Goal: Task Accomplishment & Management: Manage account settings

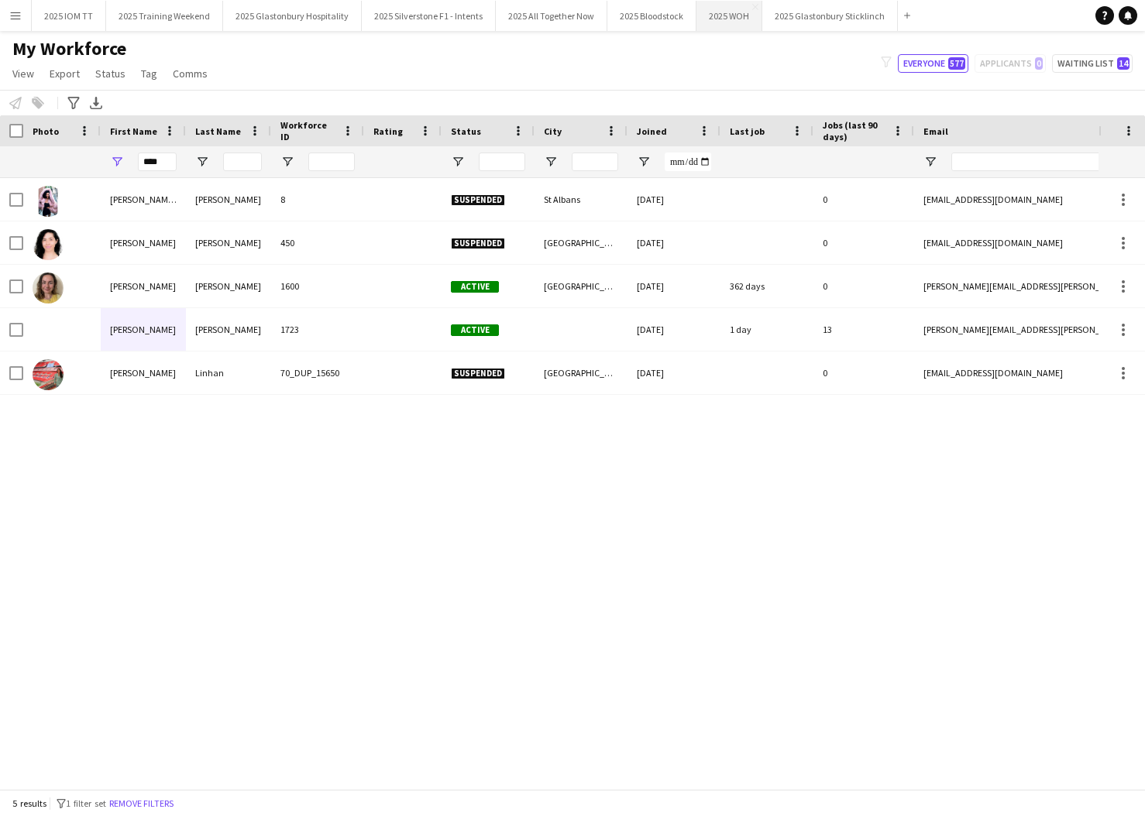
click at [723, 17] on button "2025 WOH Close" at bounding box center [729, 16] width 66 height 30
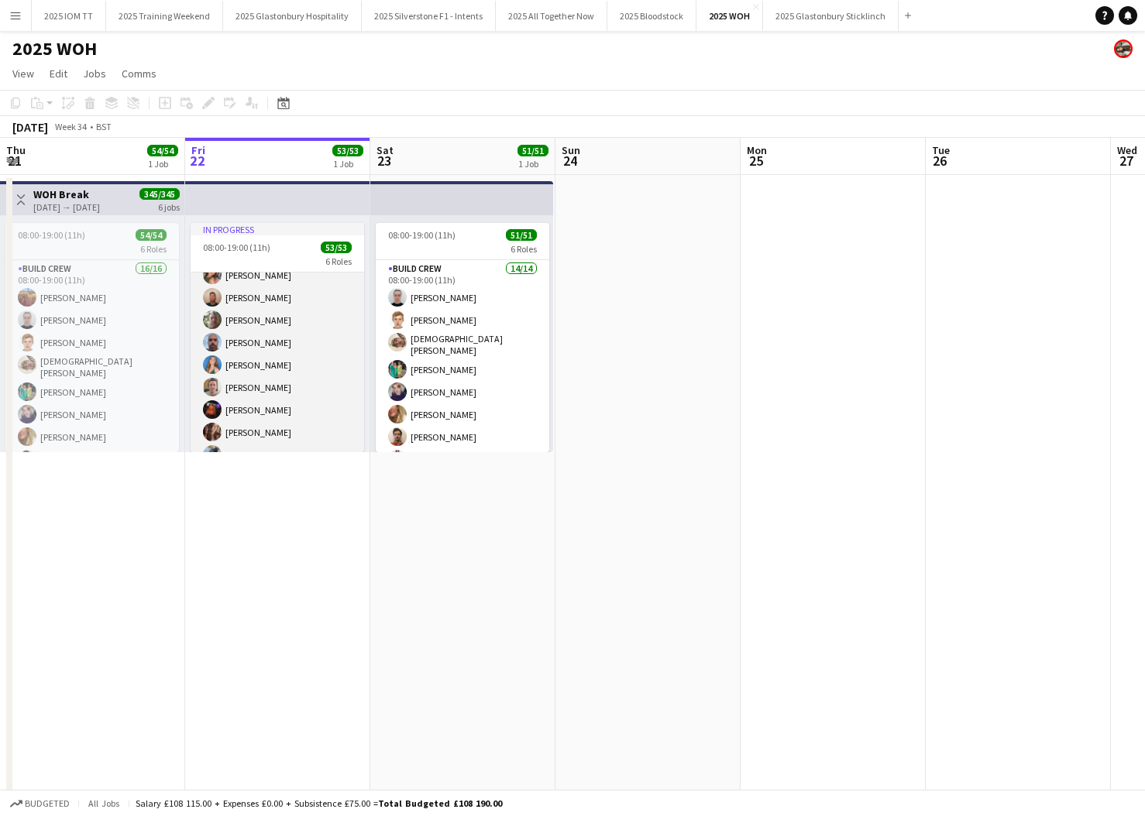
scroll to position [665, 0]
click at [293, 325] on app-card-role "New Build Crew 30/30 08:00-19:00 (11h) [PERSON_NAME] [PERSON_NAME] [PERSON_NAME…" at bounding box center [277, 526] width 173 height 704
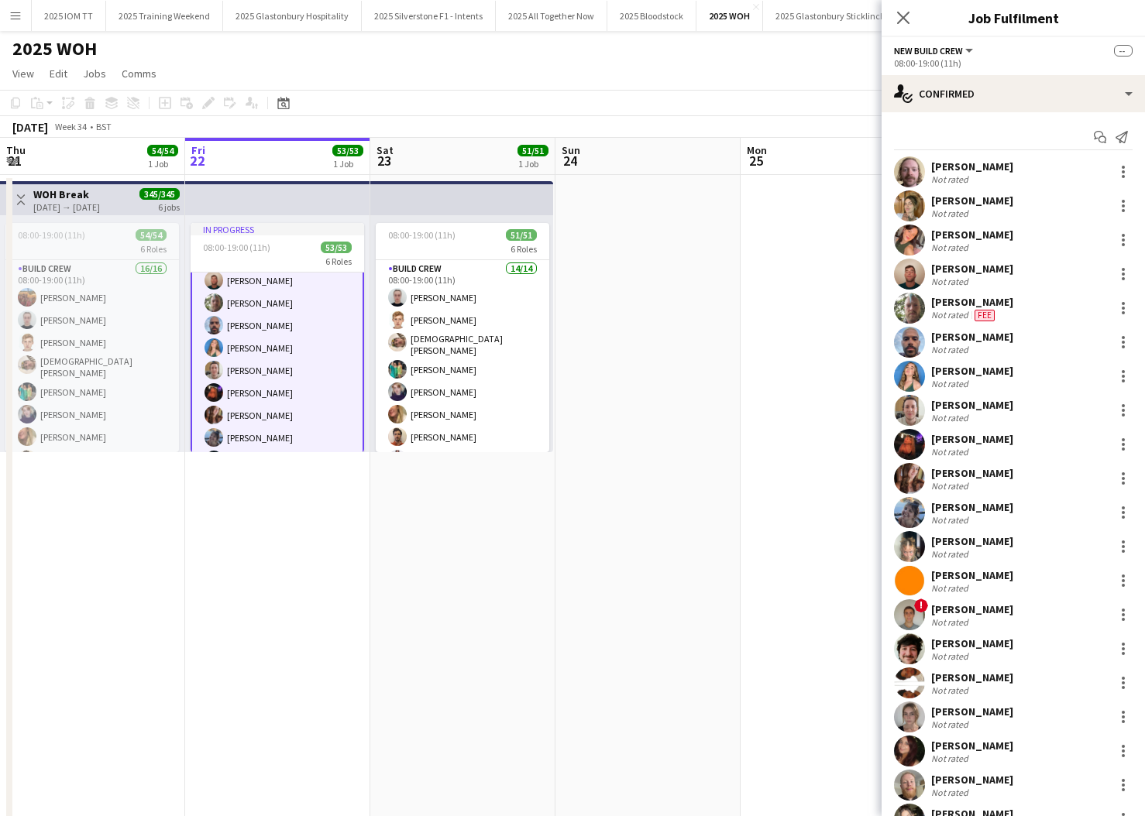
click at [293, 325] on app-card-role "New Build Crew 30/30 08:00-19:00 (11h) [PERSON_NAME] [PERSON_NAME] [PERSON_NAME…" at bounding box center [277, 527] width 173 height 707
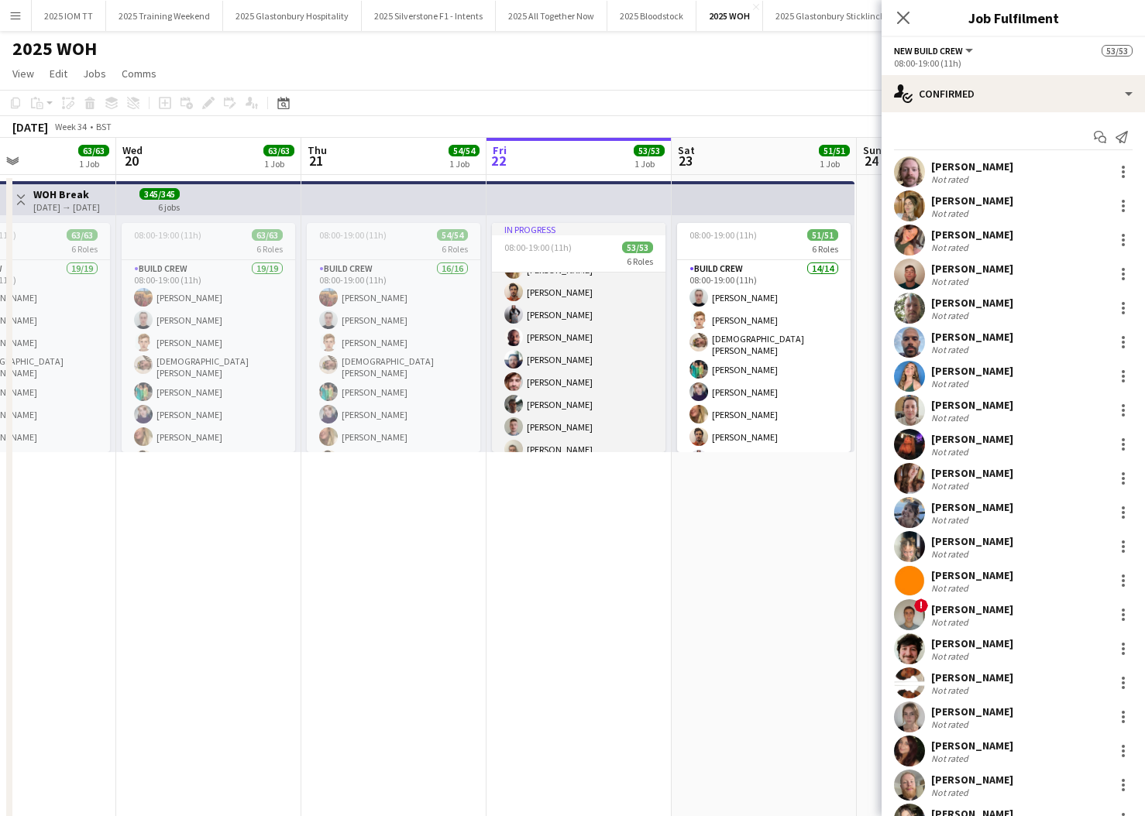
scroll to position [179, 0]
click at [599, 363] on app-card-role "Build Crew 15/15 08:00-19:00 (11h) [PERSON_NAME] [PERSON_NAME] [PERSON_NAME] [P…" at bounding box center [578, 280] width 173 height 372
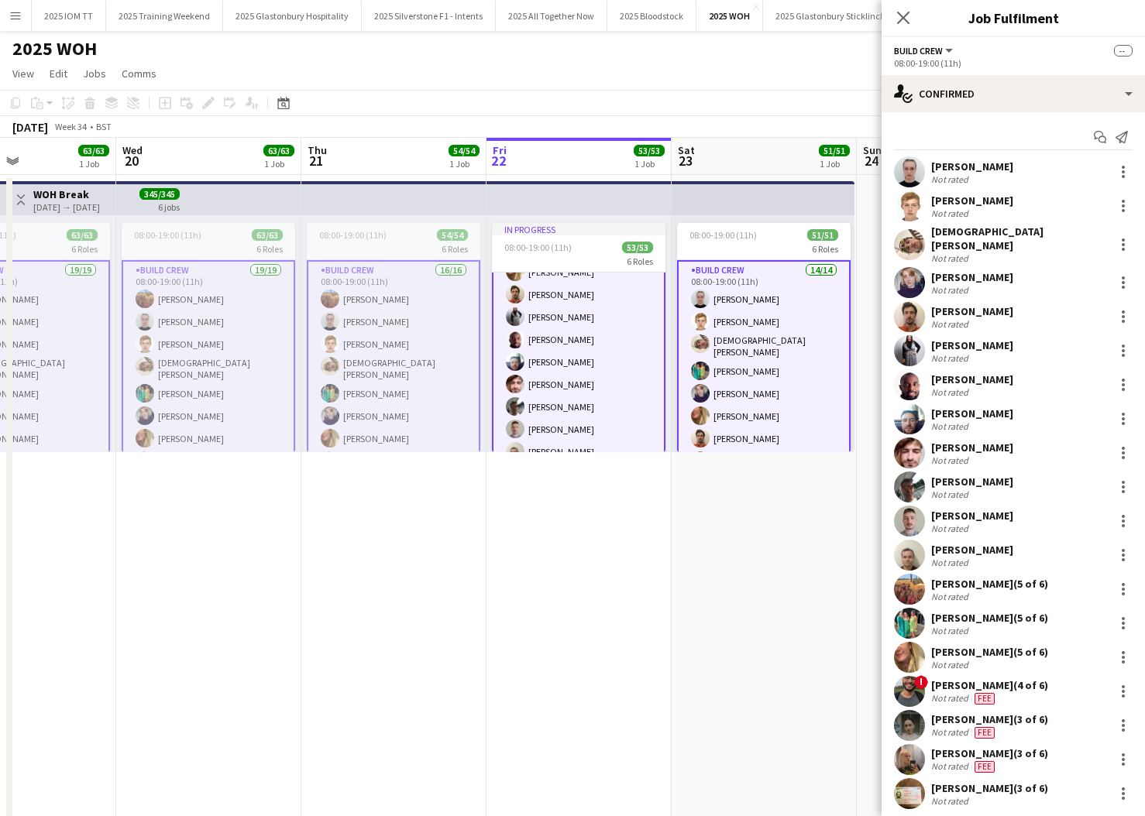
click at [599, 363] on app-card-role "Build Crew 15/15 08:00-19:00 (11h) [PERSON_NAME] [PERSON_NAME] [PERSON_NAME] [P…" at bounding box center [578, 281] width 173 height 375
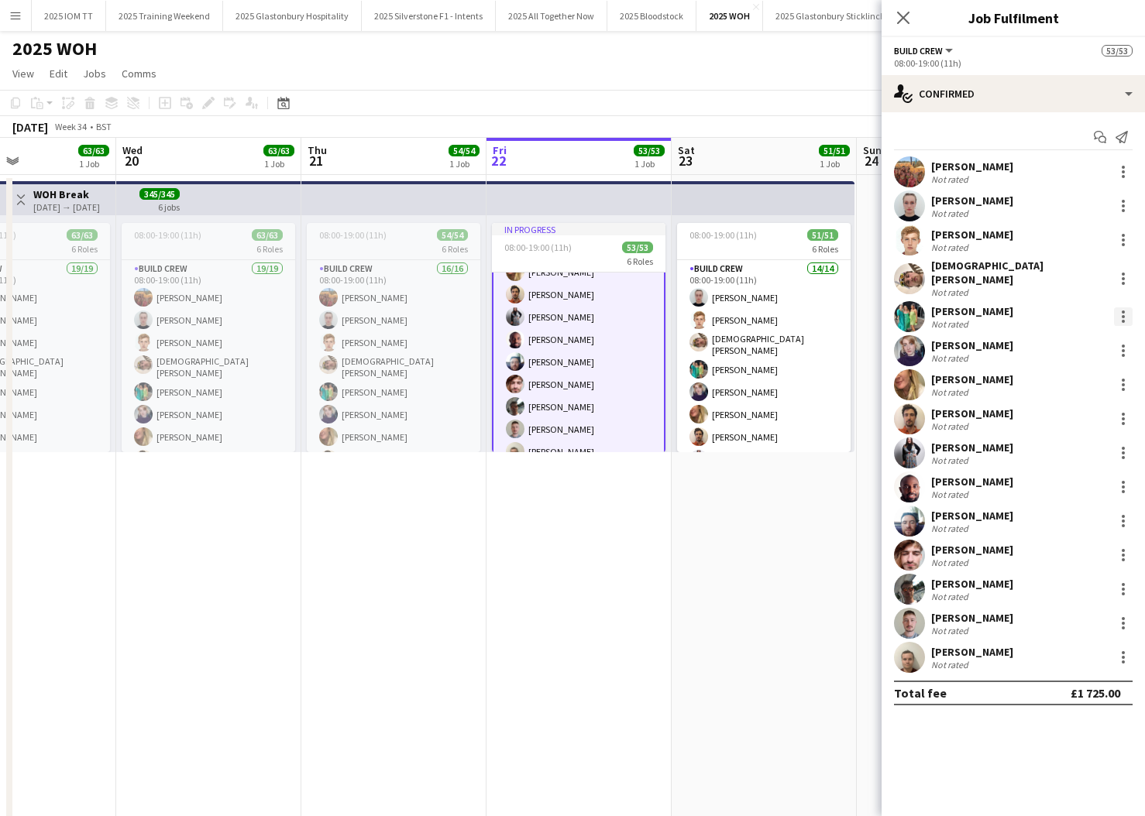
click at [1120, 308] on div at bounding box center [1123, 316] width 19 height 19
click at [1085, 449] on span "Remove" at bounding box center [1072, 448] width 96 height 14
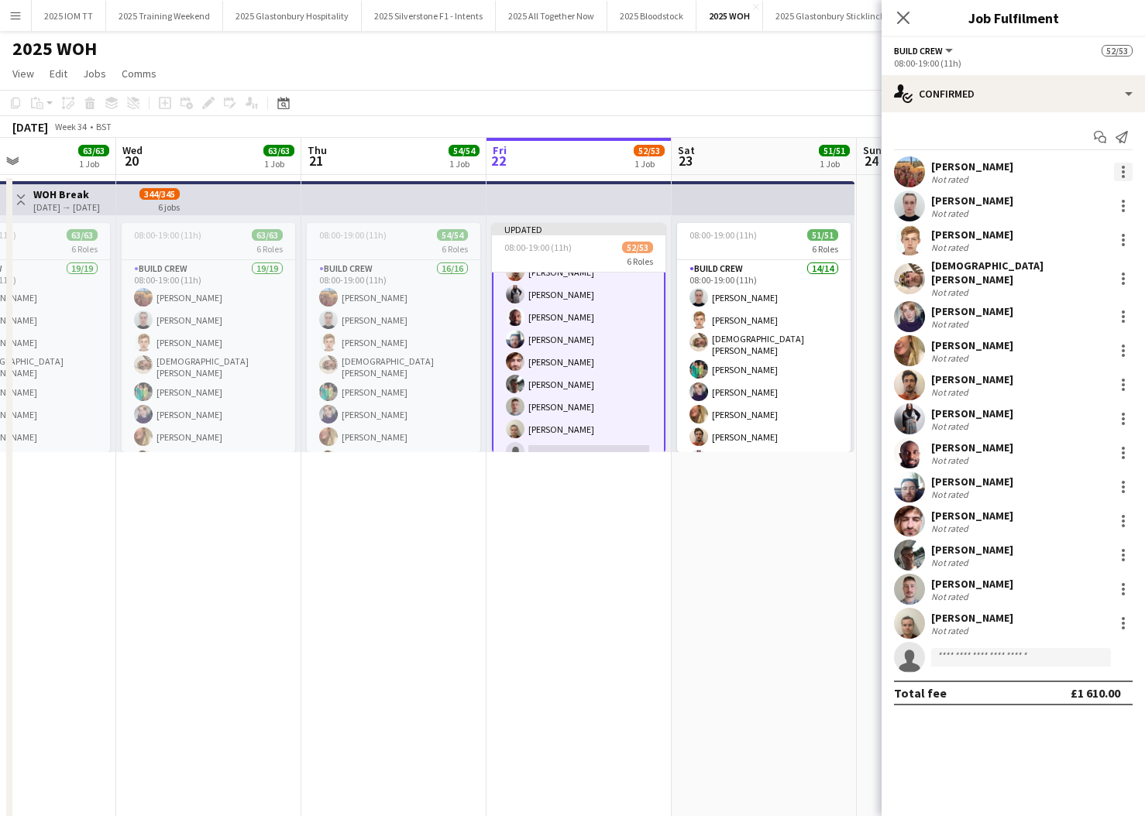
click at [1122, 168] on div at bounding box center [1123, 167] width 3 height 3
click at [1056, 312] on span "Remove" at bounding box center [1047, 311] width 46 height 13
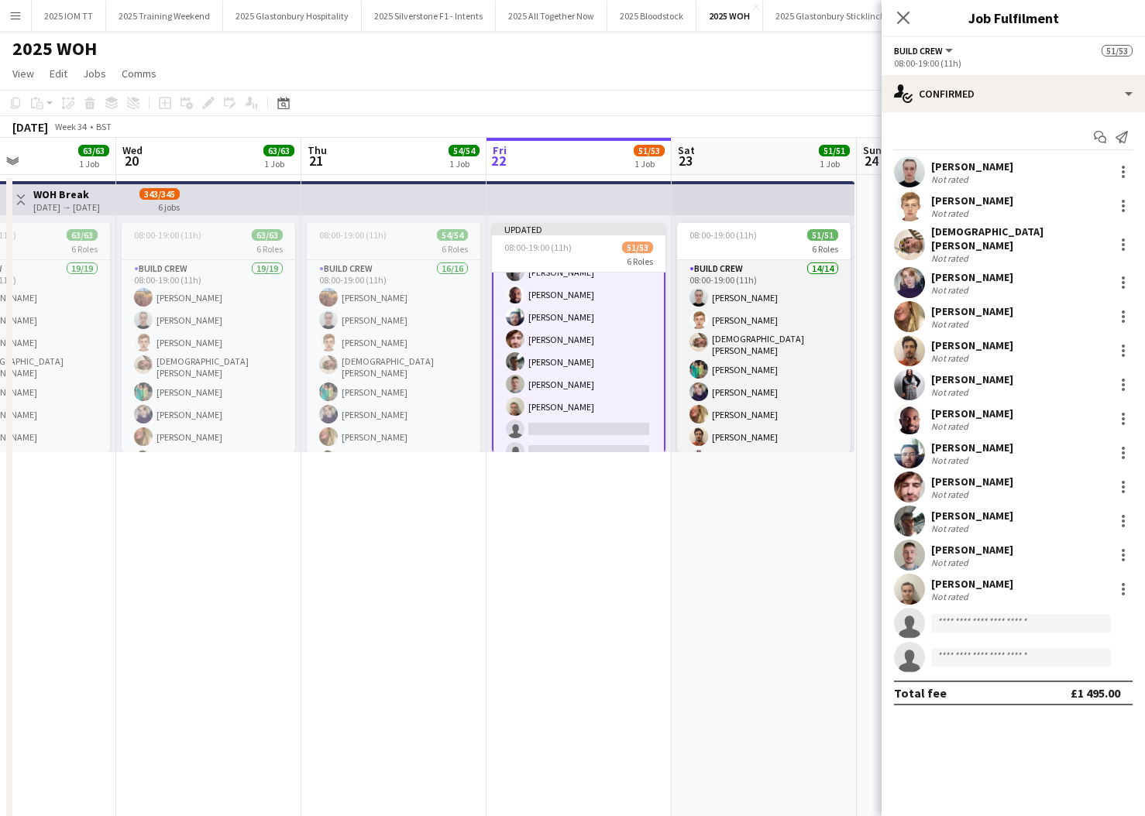
click at [730, 359] on app-card-role "Build Crew 14/14 08:00-19:00 (11h) [PERSON_NAME] [PERSON_NAME] [PERSON_NAME] [P…" at bounding box center [763, 434] width 173 height 349
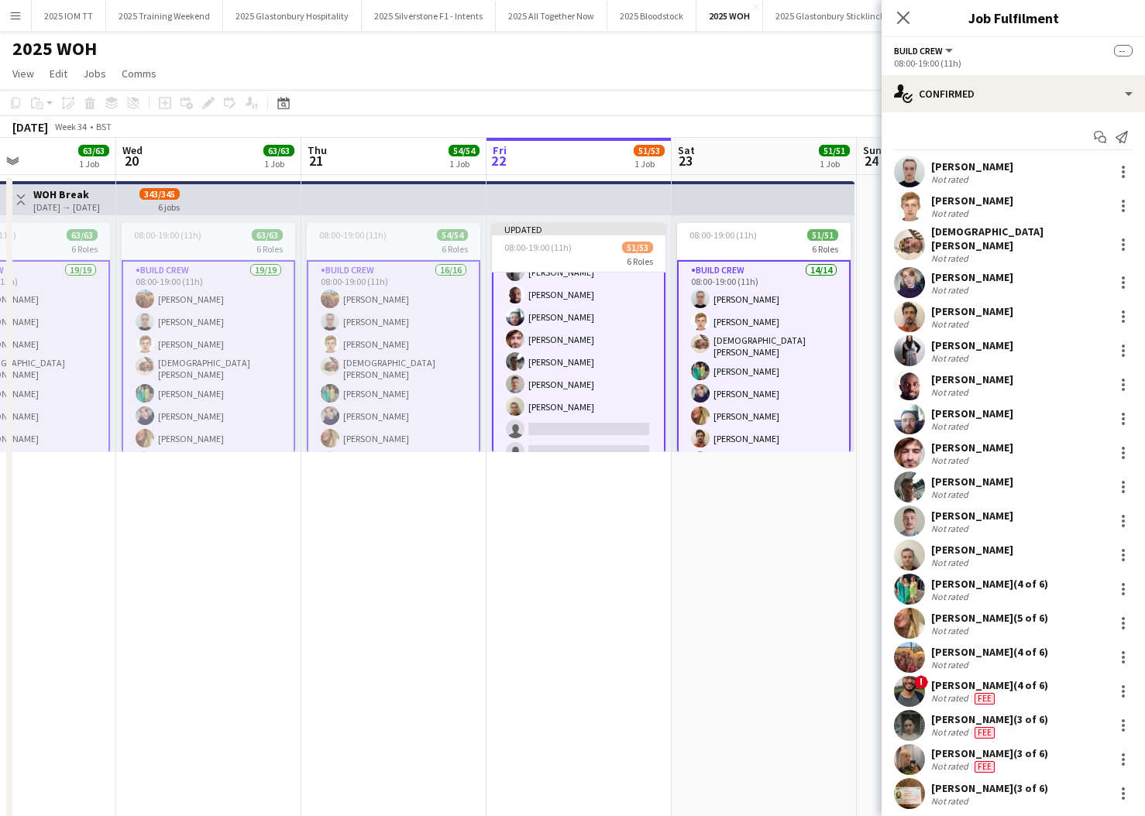
click at [748, 359] on app-card-role "Build Crew 14/14 08:00-19:00 (11h) [PERSON_NAME] [PERSON_NAME] [PERSON_NAME] [P…" at bounding box center [763, 436] width 173 height 352
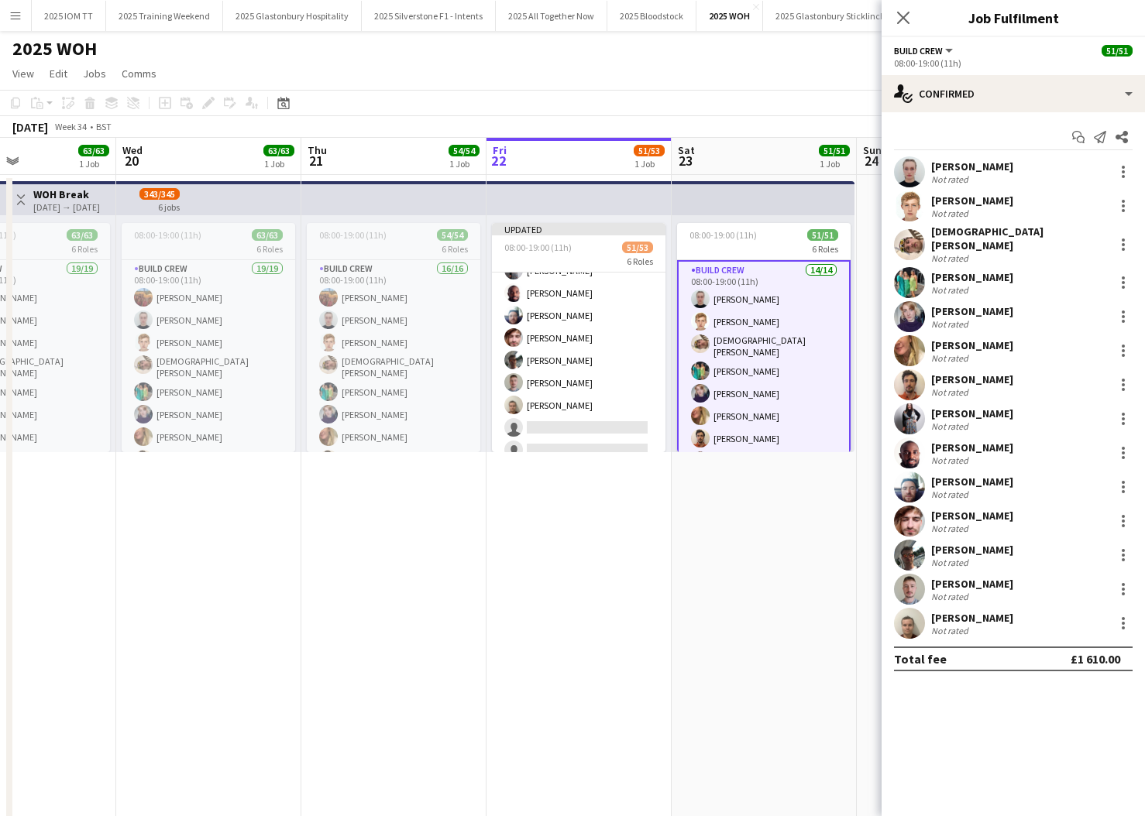
scroll to position [0, 438]
click at [1122, 276] on div at bounding box center [1123, 282] width 19 height 19
click at [1074, 414] on span "Remove" at bounding box center [1072, 414] width 96 height 14
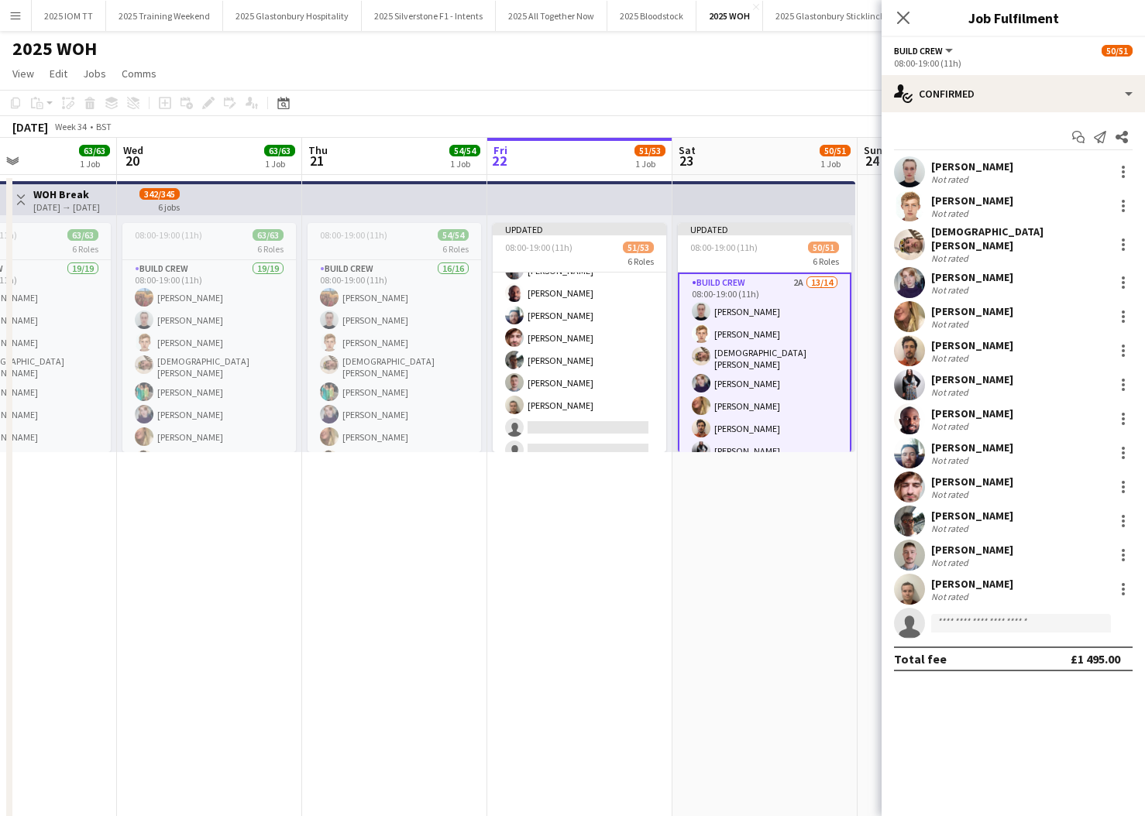
drag, startPoint x: 717, startPoint y: 524, endPoint x: 730, endPoint y: 519, distance: 13.2
click at [719, 522] on app-date-cell "Updated 08:00-19:00 (11h) 50/51 6 Roles Build Crew 2A 13/14 08:00-19:00 (11h) […" at bounding box center [764, 585] width 185 height 821
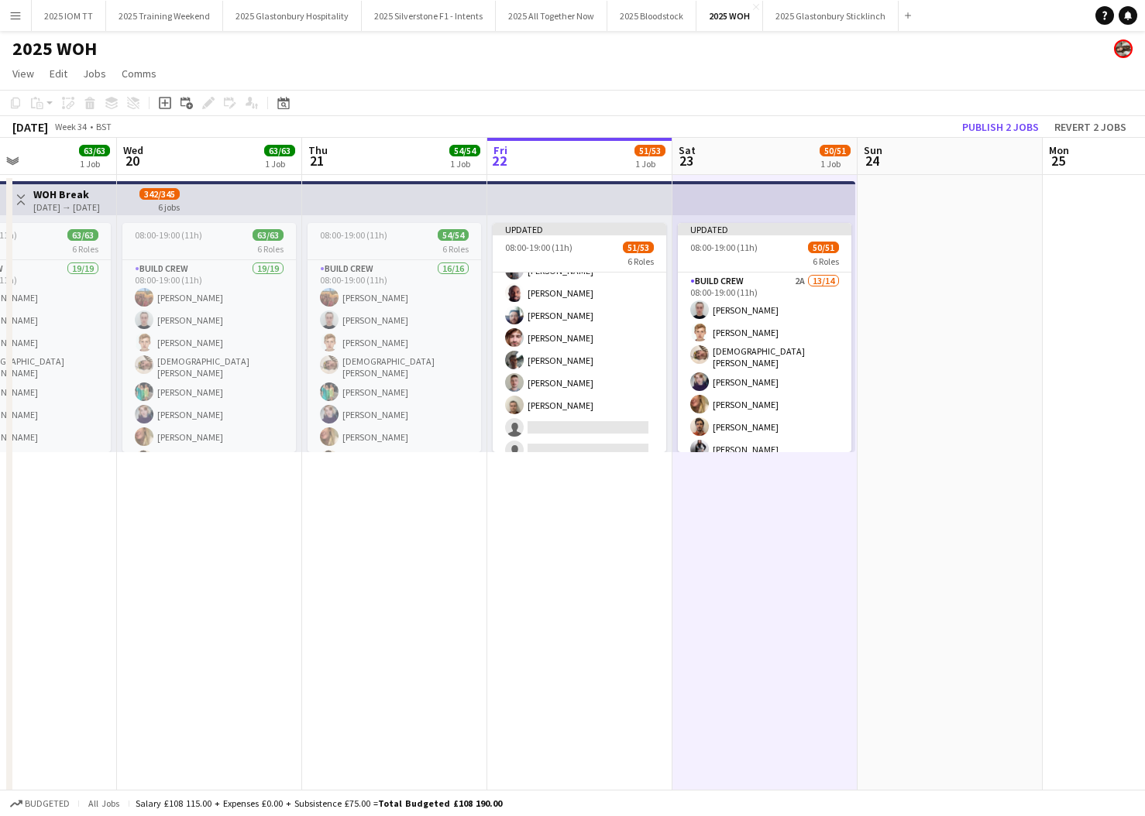
scroll to position [0, 437]
drag, startPoint x: 1011, startPoint y: 119, endPoint x: 1003, endPoint y: 132, distance: 15.9
click at [1010, 119] on button "Publish 2 jobs" at bounding box center [1000, 127] width 89 height 20
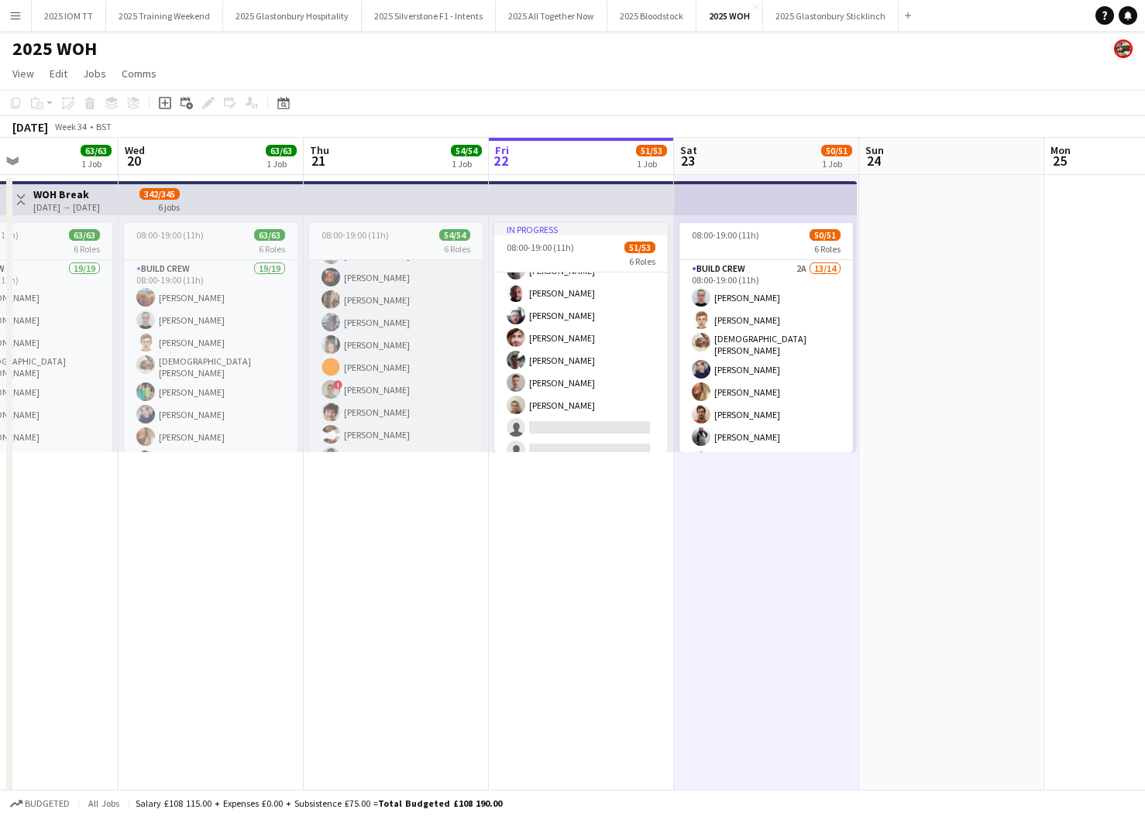
scroll to position [792, 0]
click at [411, 372] on app-card-role "New Build Crew 30/30 08:00-19:00 (11h) [PERSON_NAME] [PERSON_NAME] [PERSON_NAME…" at bounding box center [395, 409] width 173 height 704
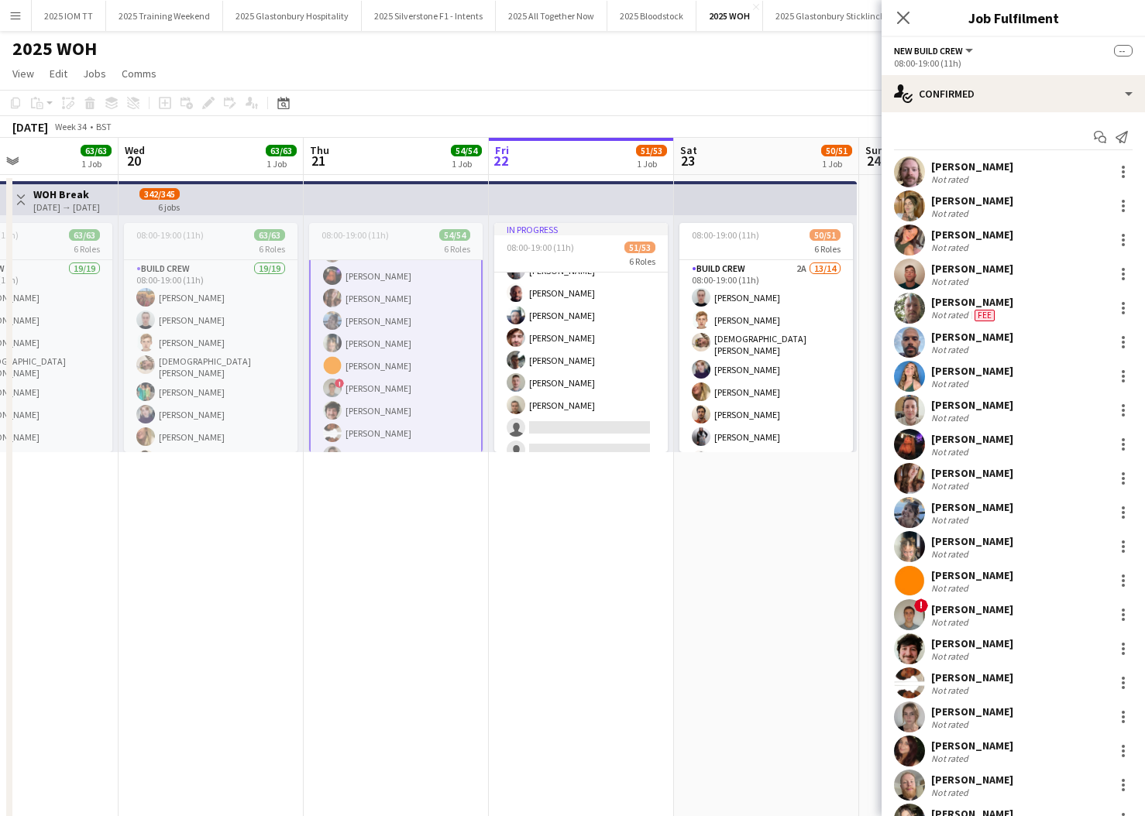
click at [411, 372] on app-card-role "New Build Crew 30/30 08:00-19:00 (11h) [PERSON_NAME] [PERSON_NAME] [PERSON_NAME…" at bounding box center [395, 410] width 173 height 707
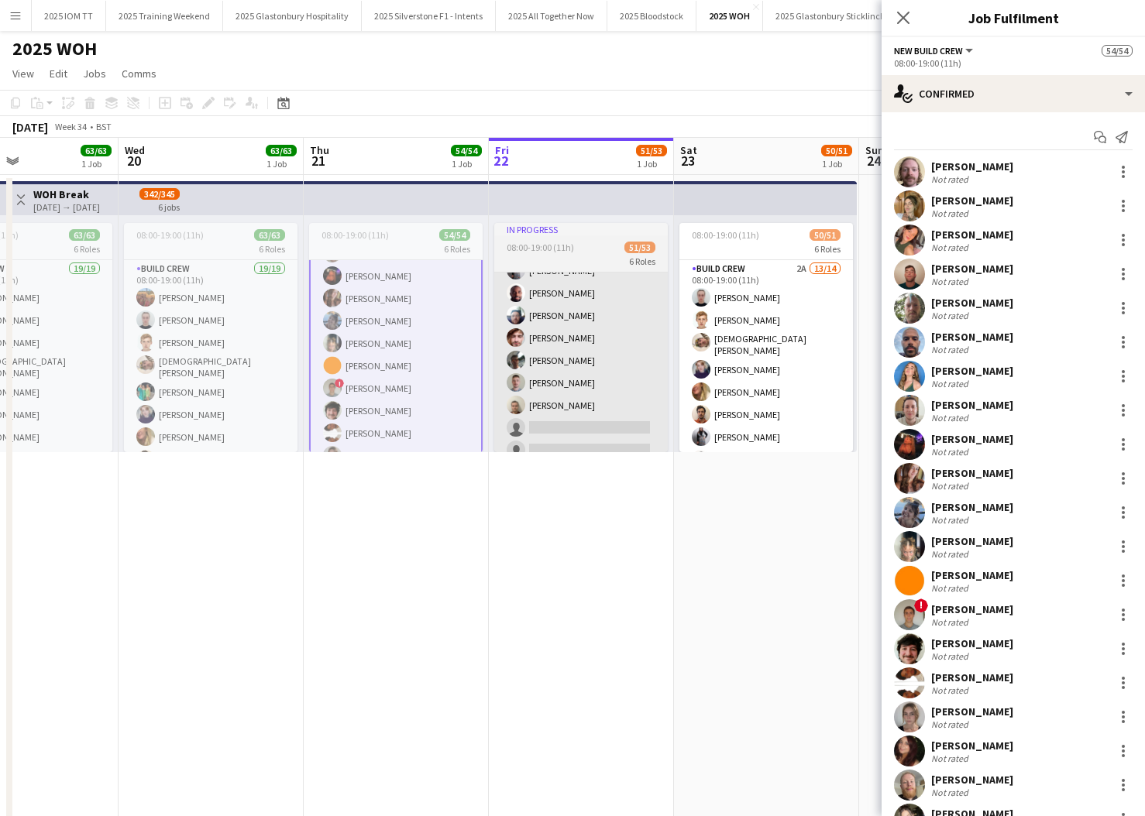
scroll to position [0, 0]
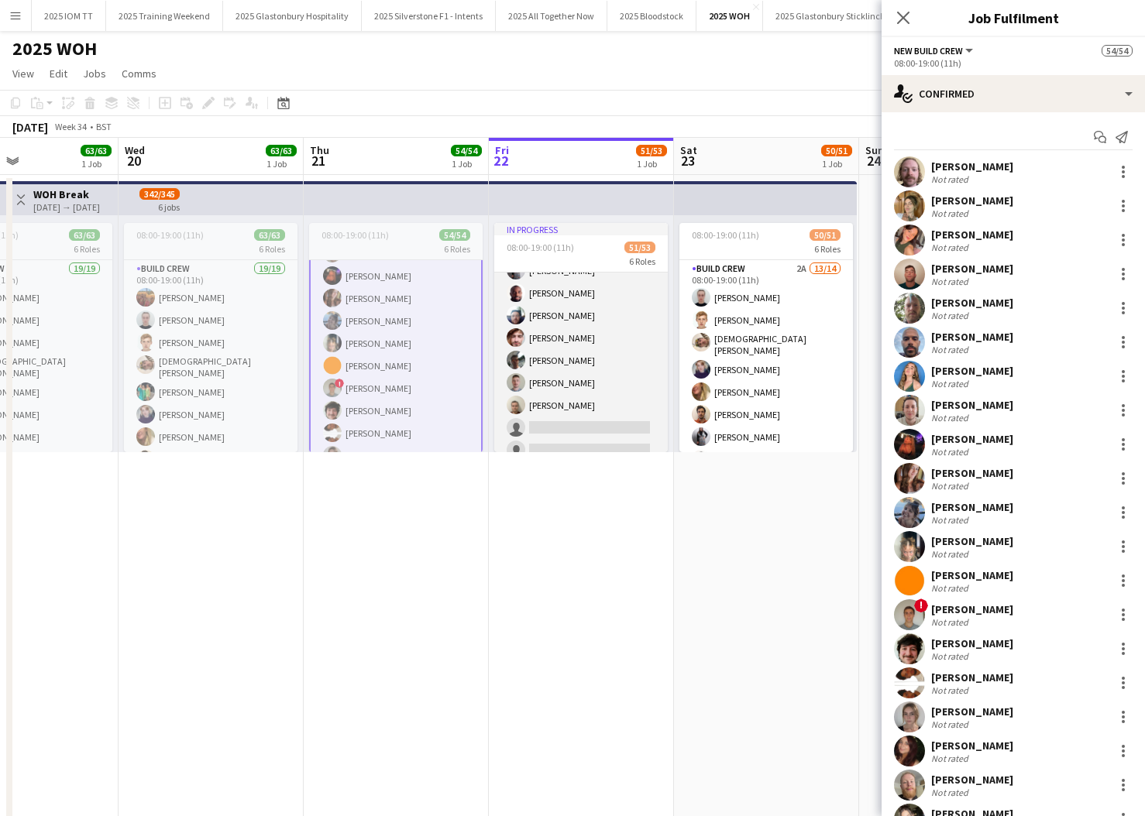
drag, startPoint x: 583, startPoint y: 387, endPoint x: 599, endPoint y: 388, distance: 15.5
click at [584, 387] on app-card-role "Build Crew 2A 13/15 08:00-19:00 (11h) [PERSON_NAME] [PERSON_NAME] [PERSON_NAME]…" at bounding box center [580, 280] width 173 height 372
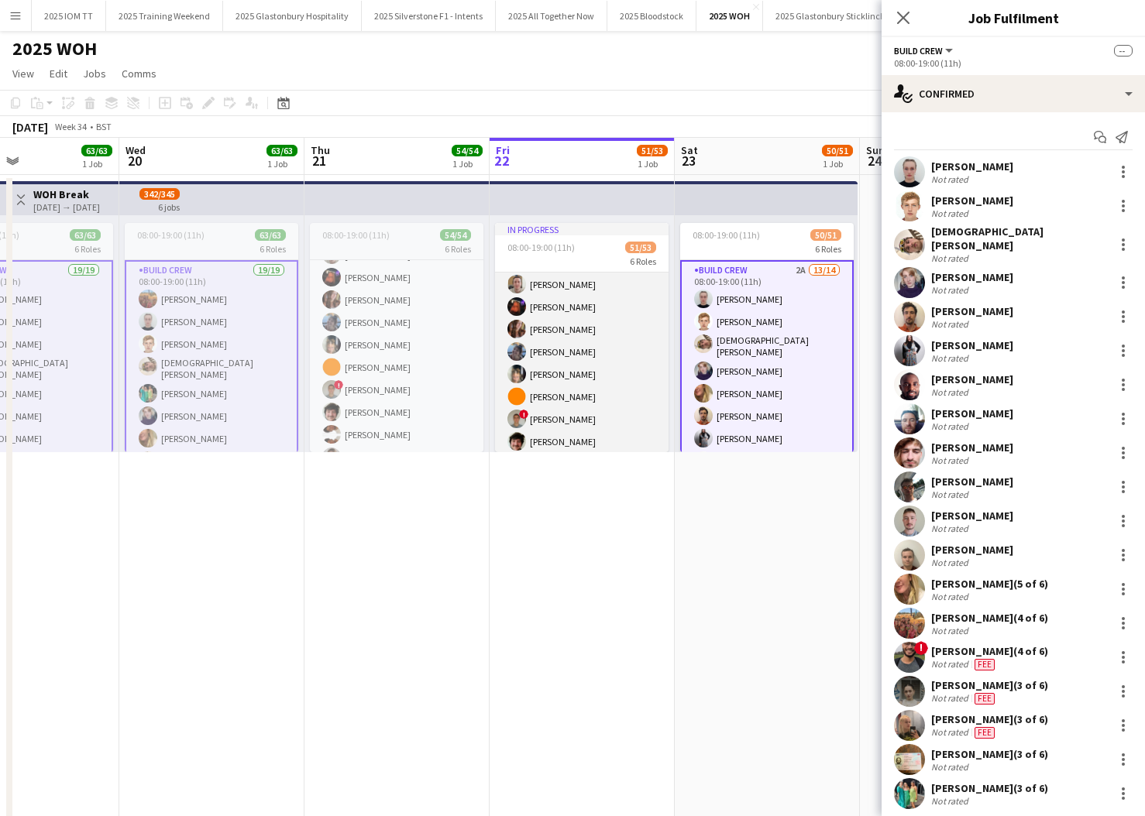
scroll to position [784, 0]
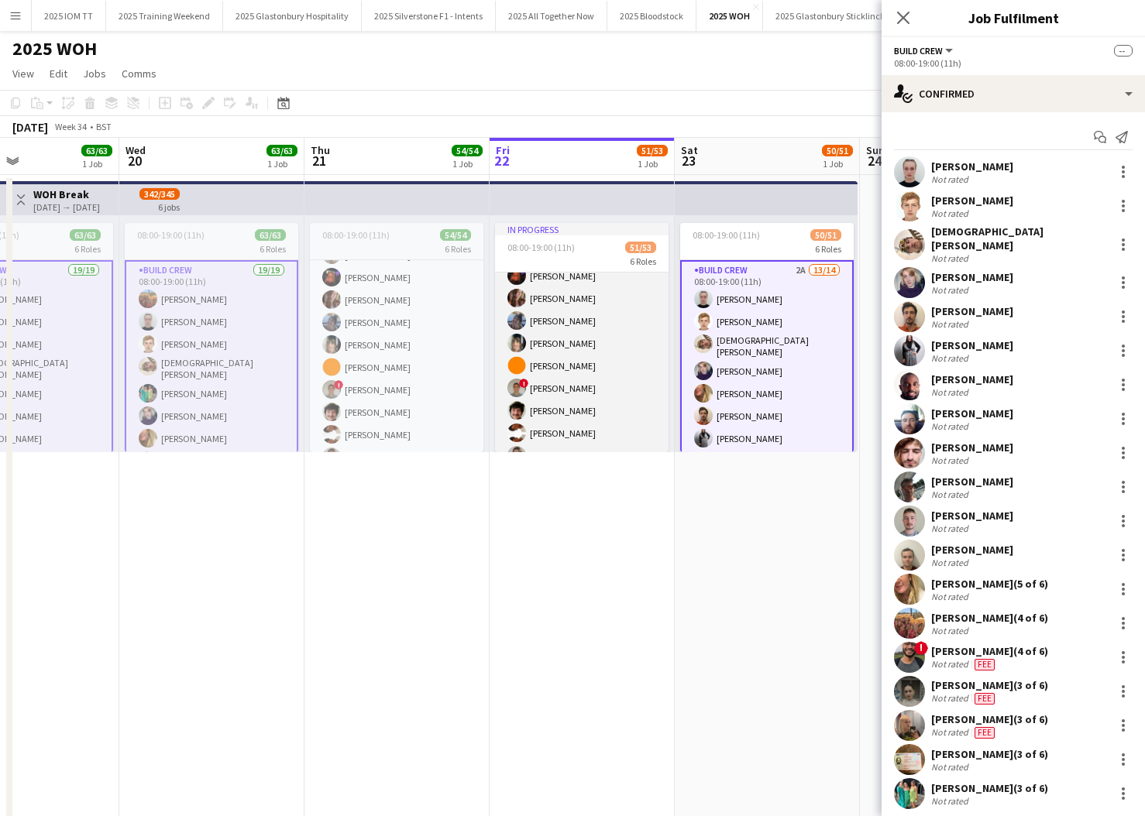
click at [594, 387] on app-card-role "New Build Crew 30/30 08:00-19:00 (11h) [PERSON_NAME] [PERSON_NAME] [PERSON_NAME…" at bounding box center [581, 411] width 173 height 704
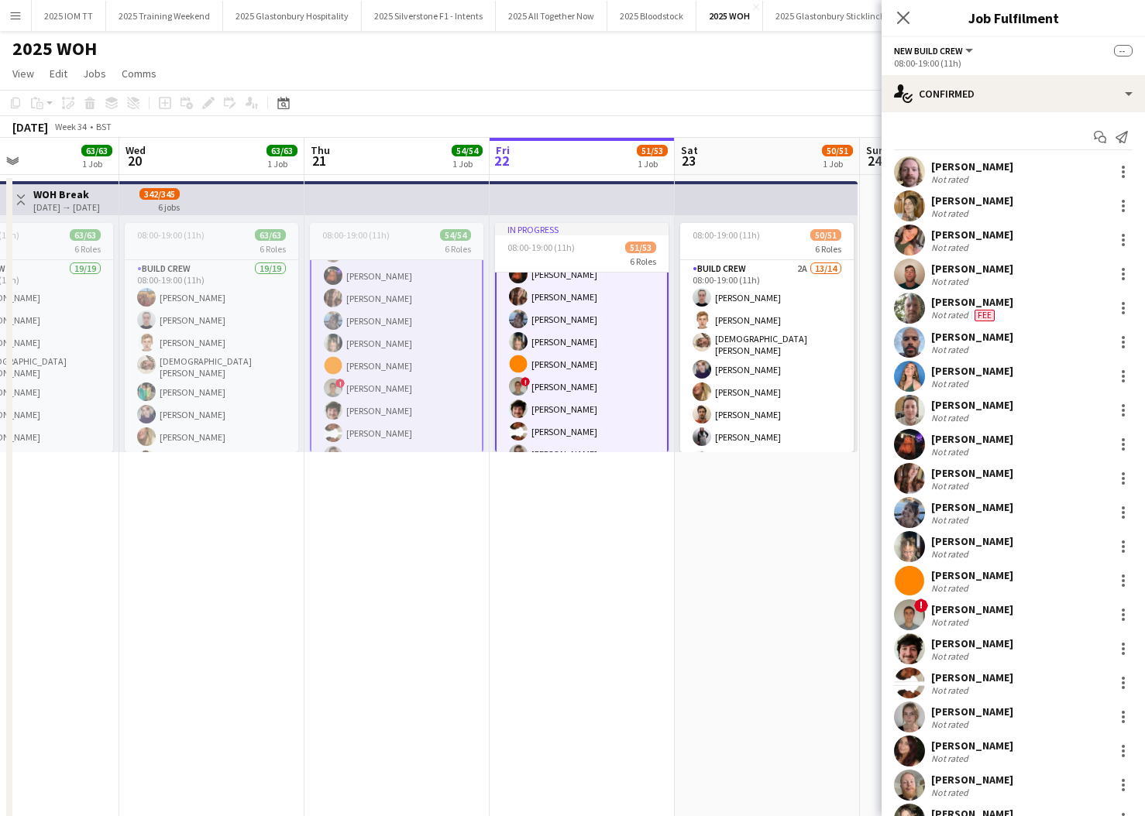
click at [594, 387] on app-card-role "New Build Crew 30/30 08:00-19:00 (11h) [PERSON_NAME] [PERSON_NAME] [PERSON_NAME…" at bounding box center [581, 409] width 173 height 707
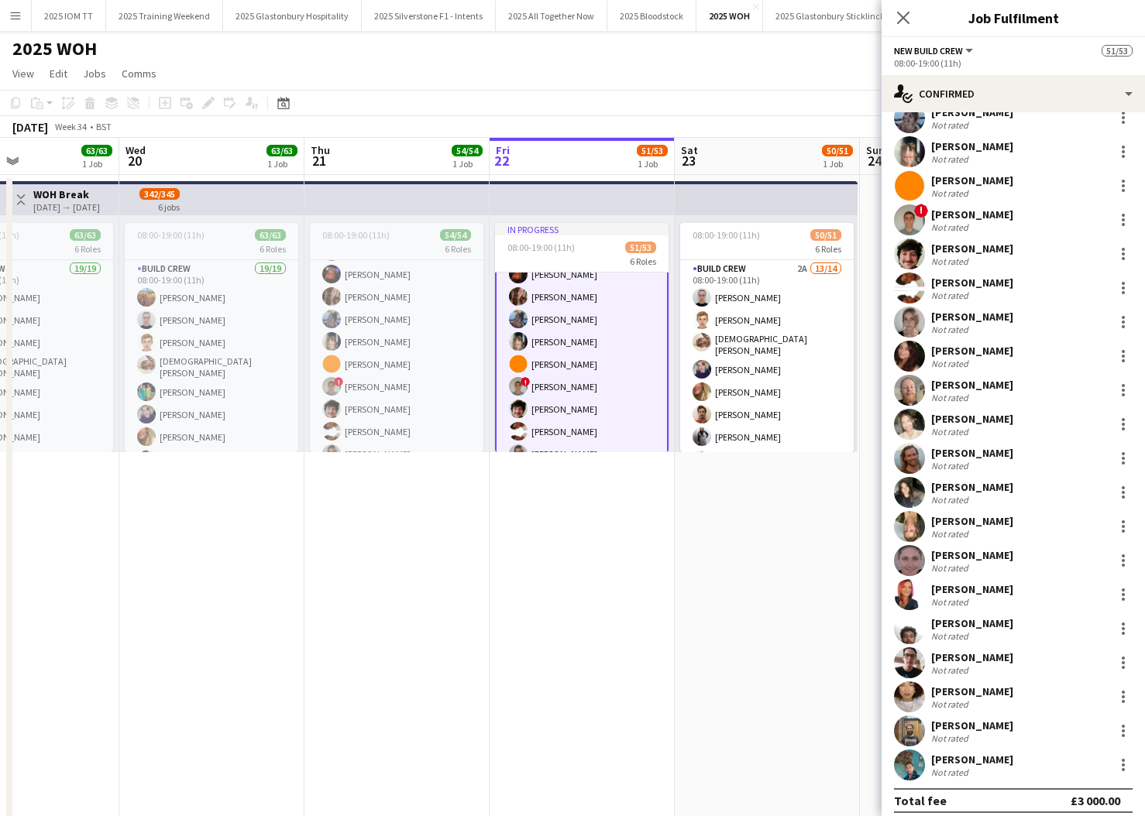
scroll to position [394, 0]
click at [785, 493] on app-date-cell "08:00-19:00 (11h) 50/51 6 Roles Build Crew 2A 13/14 08:00-19:00 (11h) [PERSON_N…" at bounding box center [767, 585] width 185 height 821
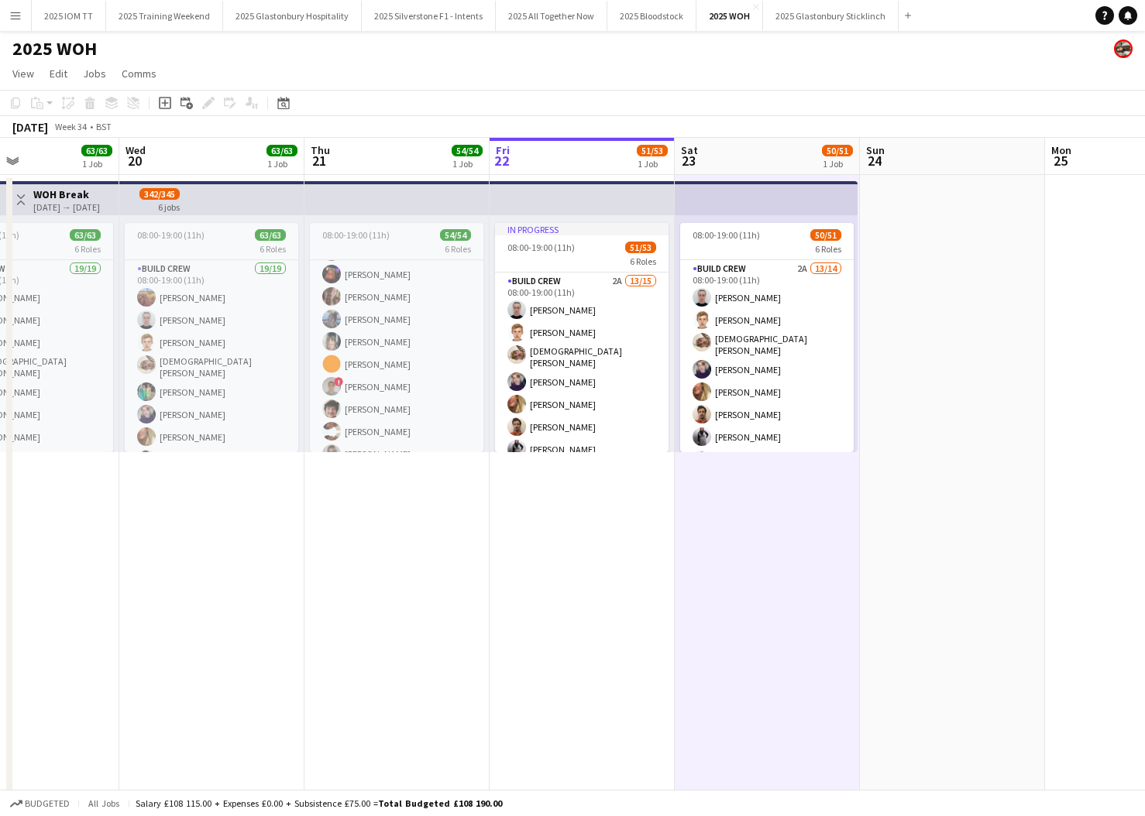
scroll to position [0, 0]
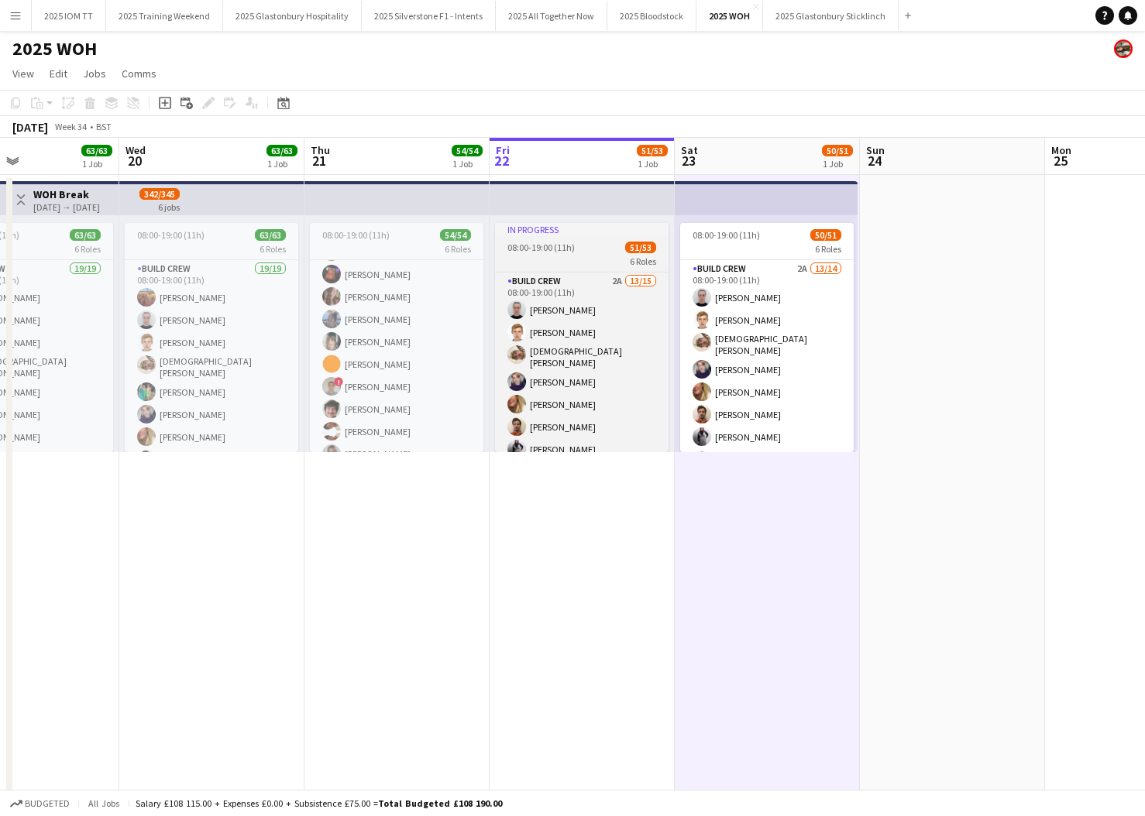
click at [562, 253] on app-job-card "In progress 08:00-19:00 (11h) 51/53 6 Roles Build Crew 2A 13/15 08:00-19:00 (11…" at bounding box center [581, 337] width 173 height 229
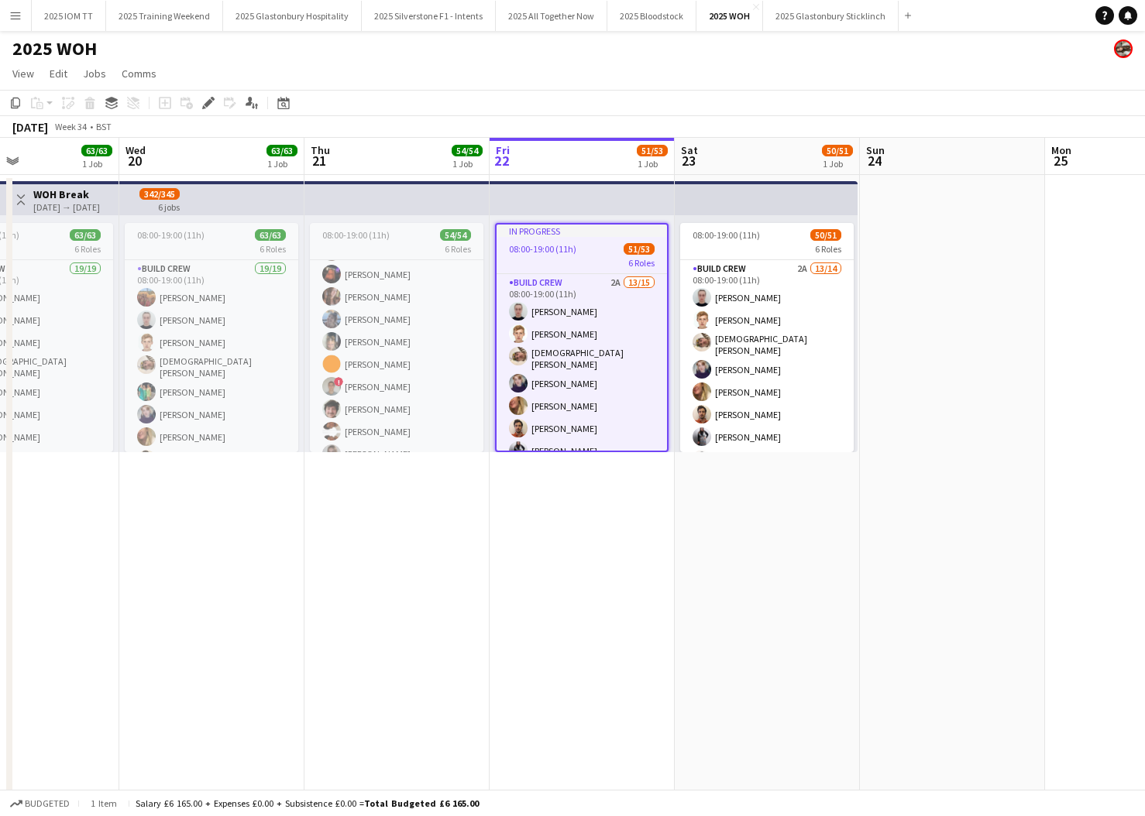
click at [198, 103] on div "Add job Add linked Job Edit Edit linked Job Applicants" at bounding box center [202, 103] width 119 height 19
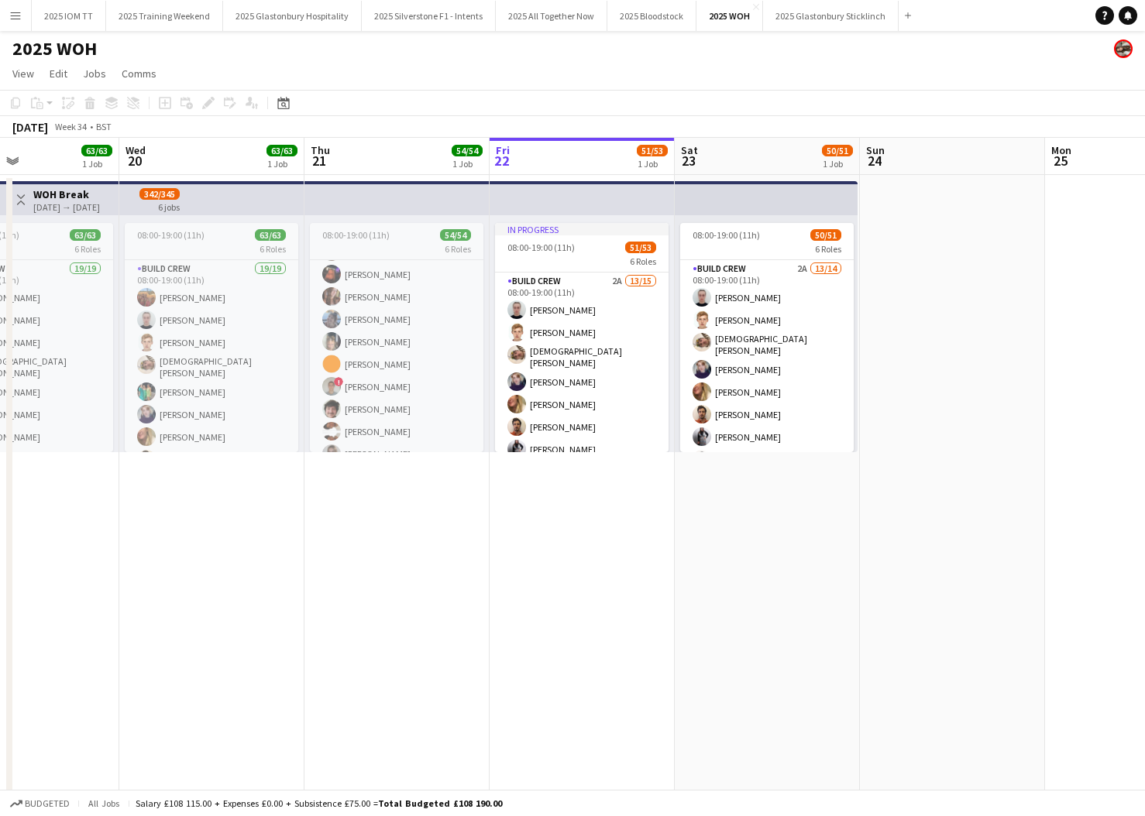
drag, startPoint x: 204, startPoint y: 102, endPoint x: 413, endPoint y: 159, distance: 215.9
click at [204, 102] on div "Add job Add linked Job Edit Edit linked Job Applicants" at bounding box center [202, 103] width 119 height 19
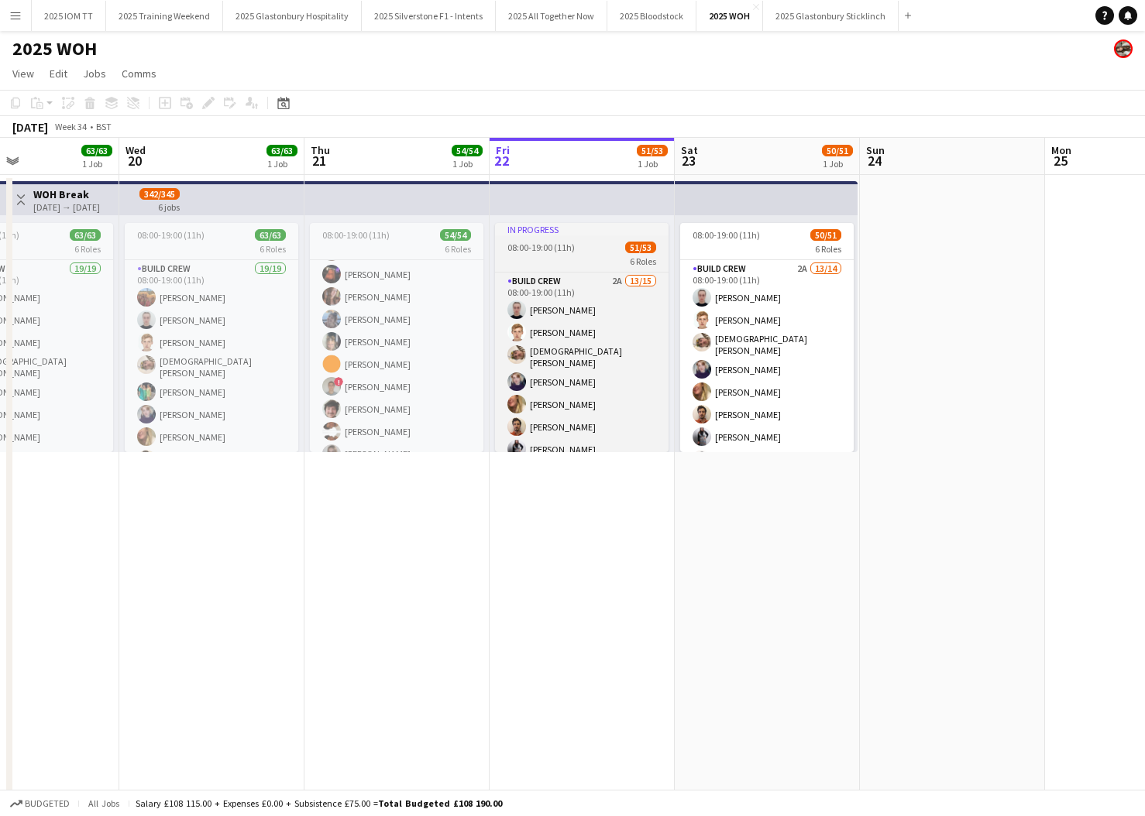
click at [581, 246] on div "08:00-19:00 (11h) 51/53" at bounding box center [581, 248] width 173 height 12
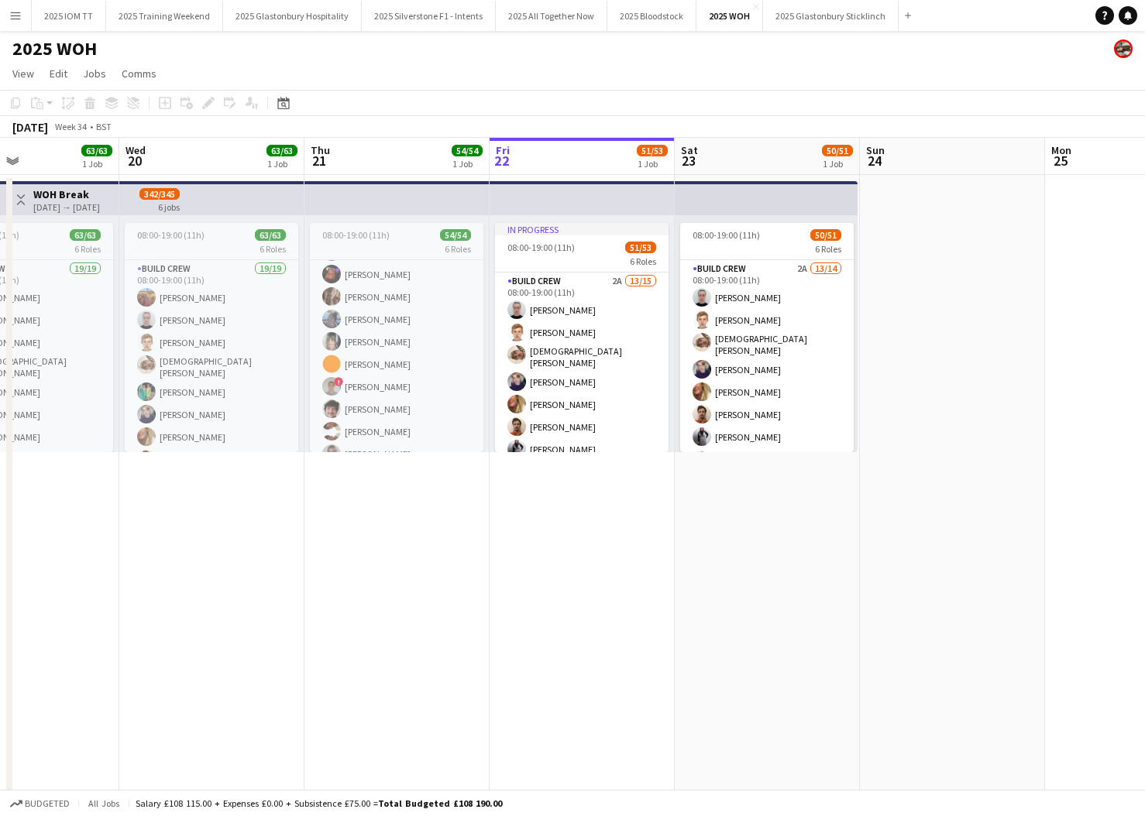
scroll to position [0, 438]
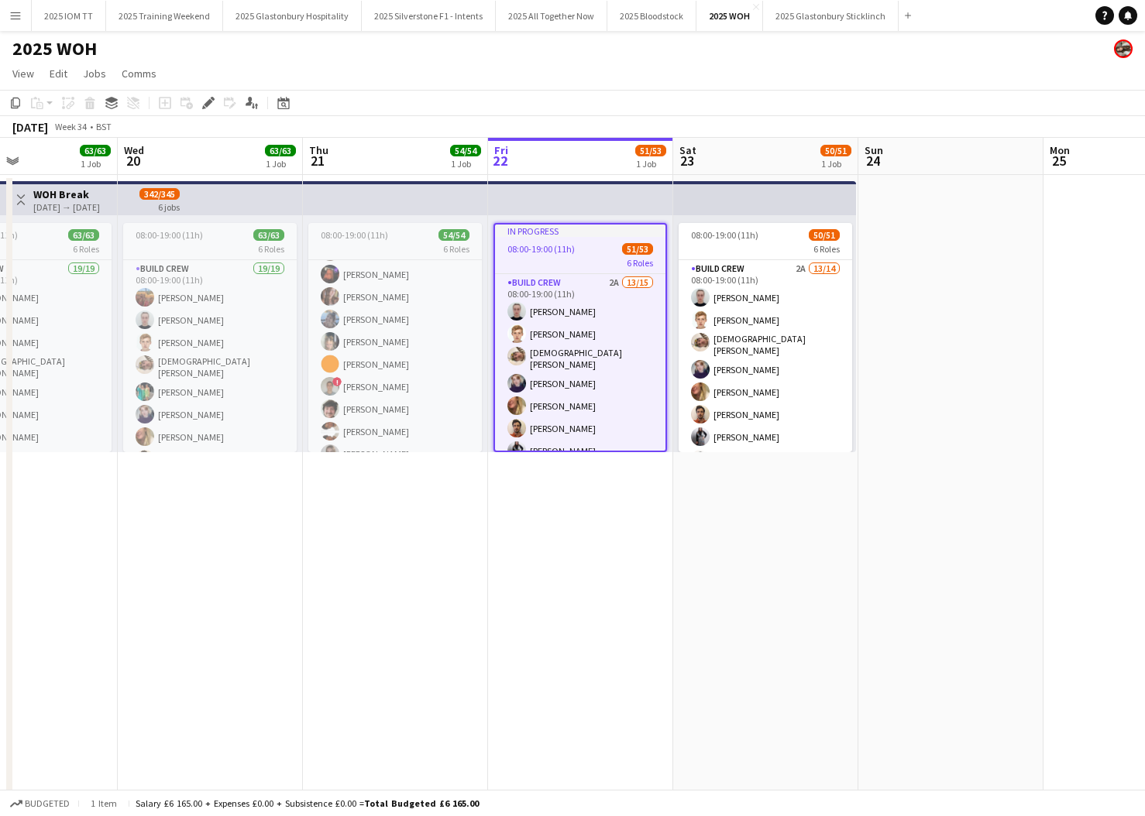
drag, startPoint x: 211, startPoint y: 103, endPoint x: 597, endPoint y: 154, distance: 389.1
click at [213, 103] on icon "Edit" at bounding box center [208, 103] width 12 height 12
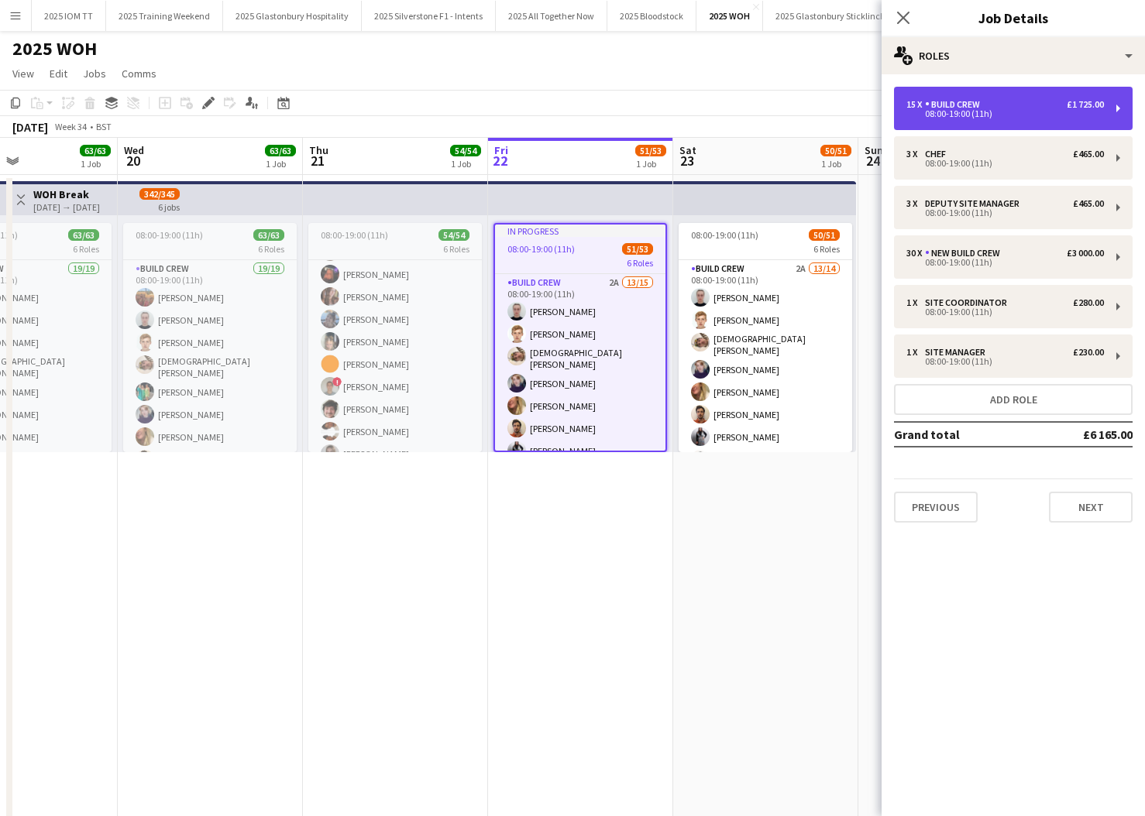
click at [1028, 111] on div "08:00-19:00 (11h)" at bounding box center [1005, 114] width 198 height 8
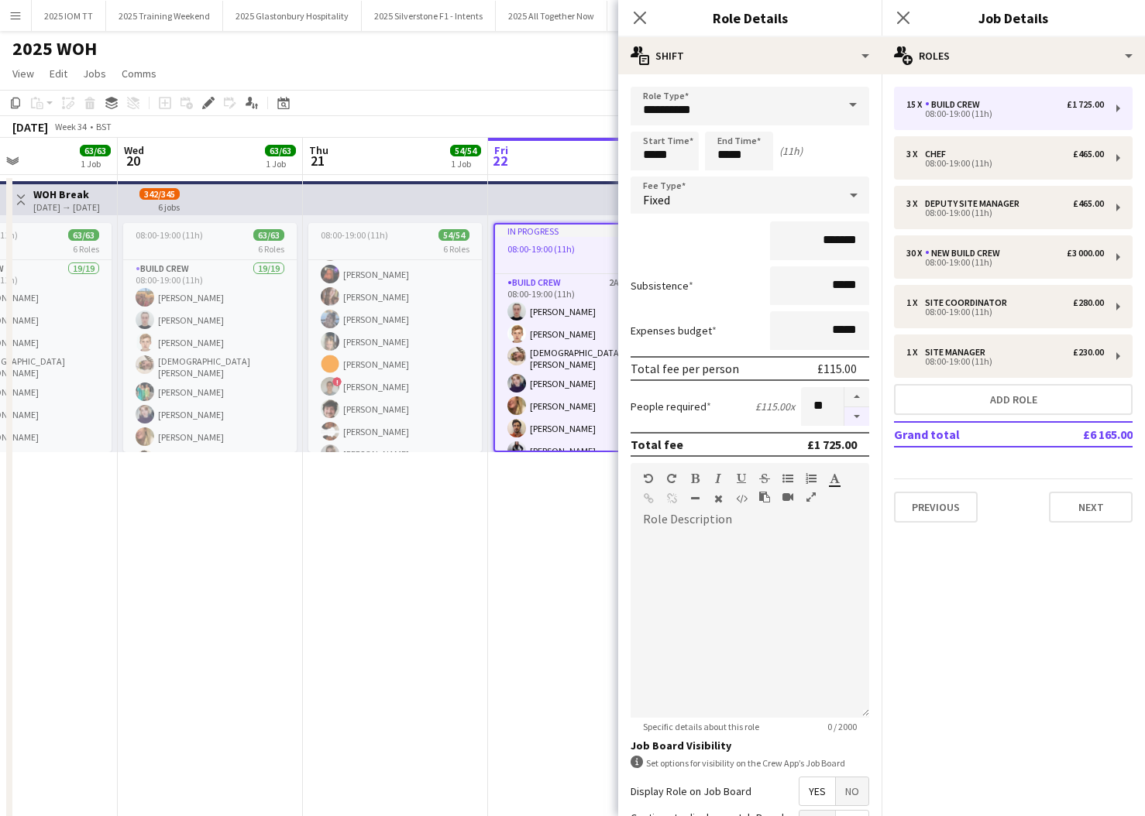
click at [865, 414] on button "button" at bounding box center [856, 416] width 25 height 19
drag, startPoint x: 865, startPoint y: 414, endPoint x: 865, endPoint y: 404, distance: 9.3
click at [865, 413] on button "button" at bounding box center [856, 416] width 25 height 19
type input "**"
drag, startPoint x: 902, startPoint y: 15, endPoint x: 895, endPoint y: 24, distance: 11.6
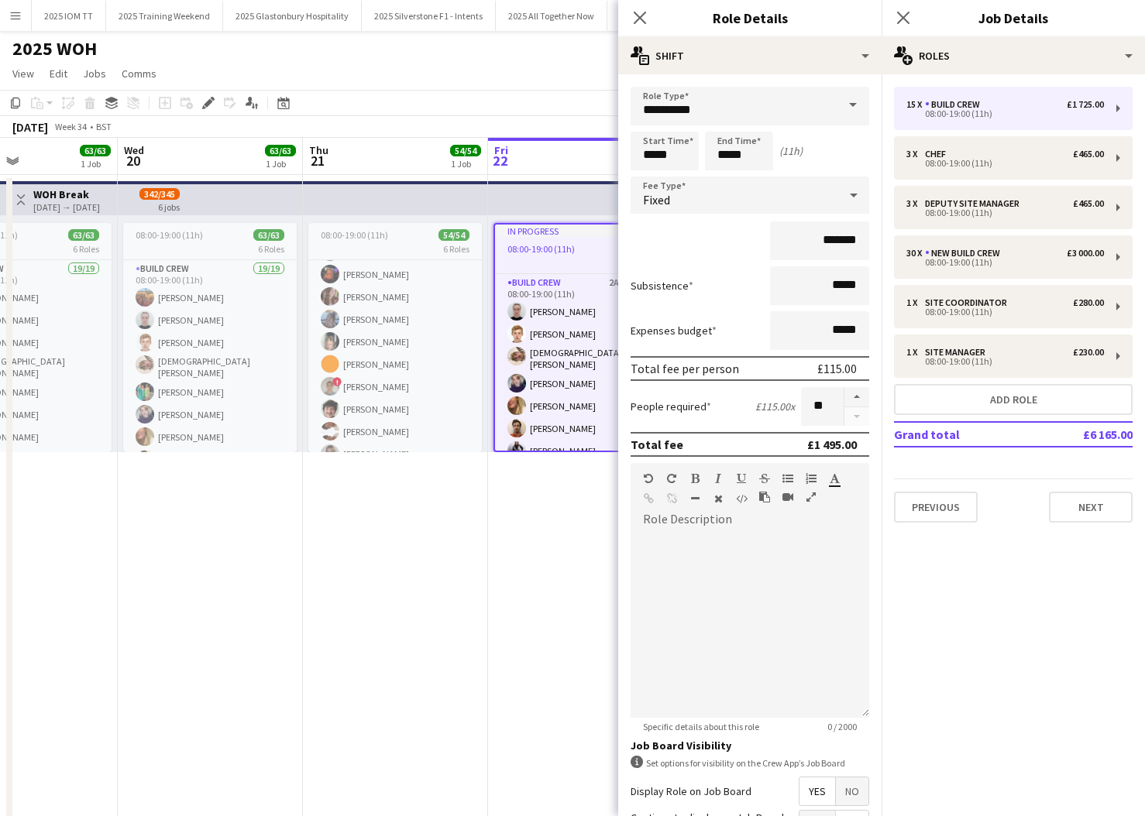
click at [902, 15] on icon "Close pop-in" at bounding box center [903, 18] width 12 height 12
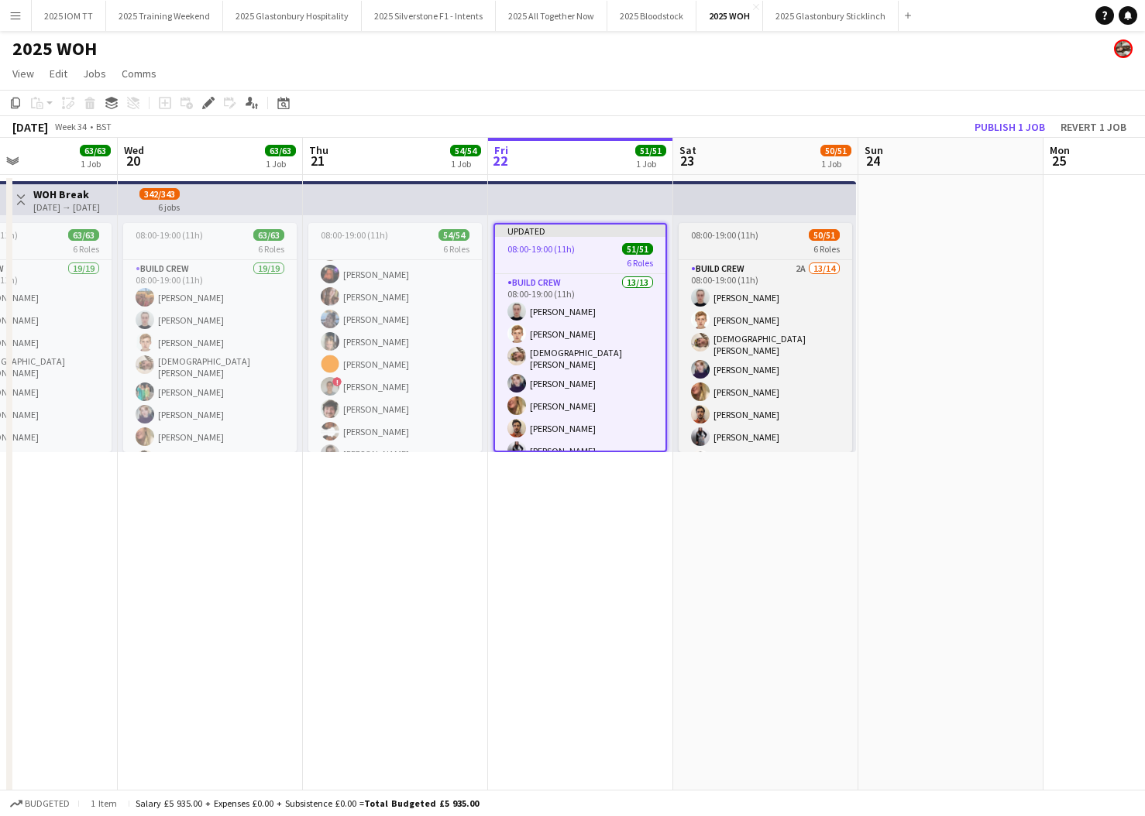
click at [740, 247] on div "6 Roles" at bounding box center [764, 248] width 173 height 12
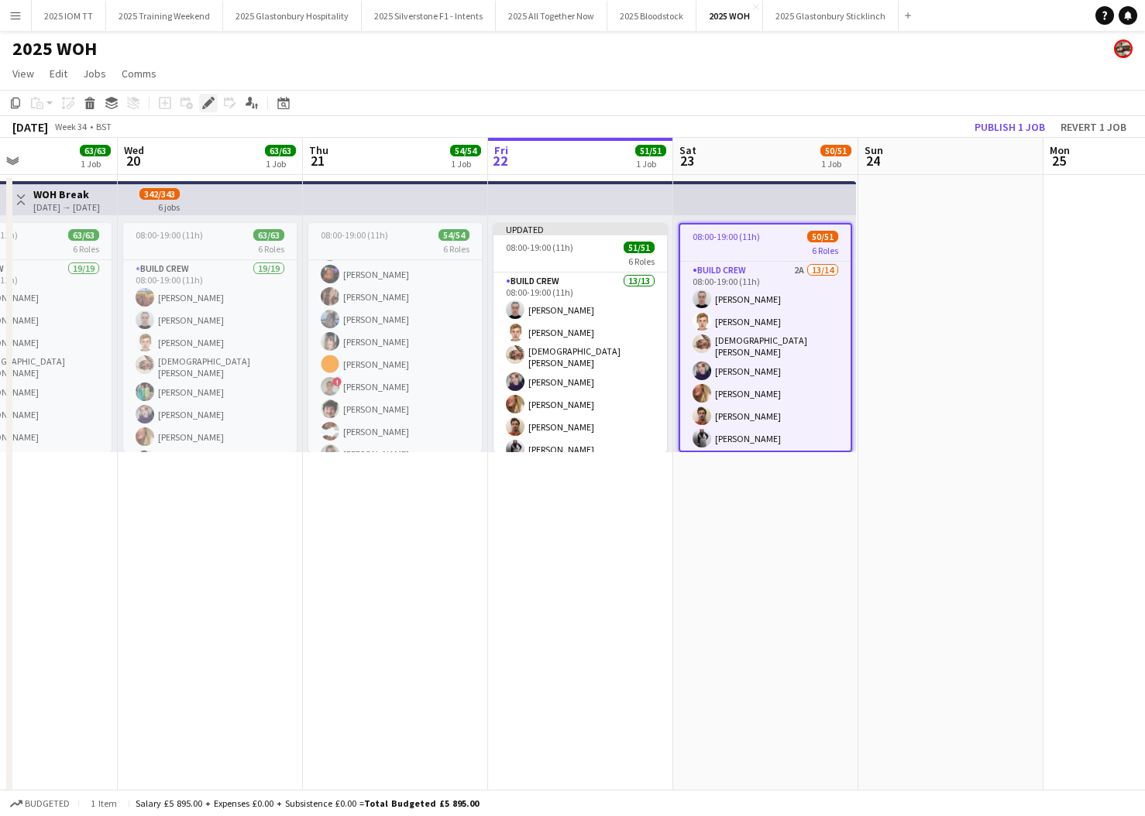
click at [215, 101] on div "Edit" at bounding box center [208, 103] width 19 height 19
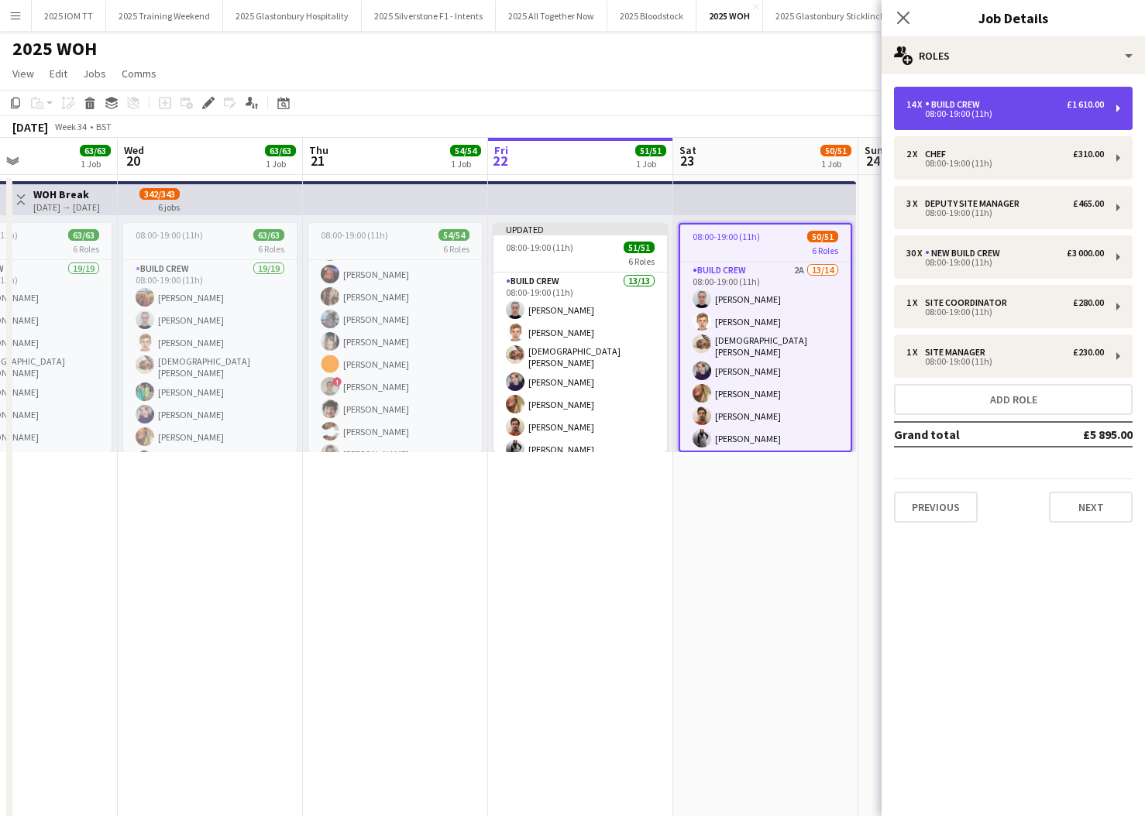
drag, startPoint x: 1030, startPoint y: 112, endPoint x: 1022, endPoint y: 126, distance: 16.3
click at [1030, 112] on div "08:00-19:00 (11h)" at bounding box center [1005, 114] width 198 height 8
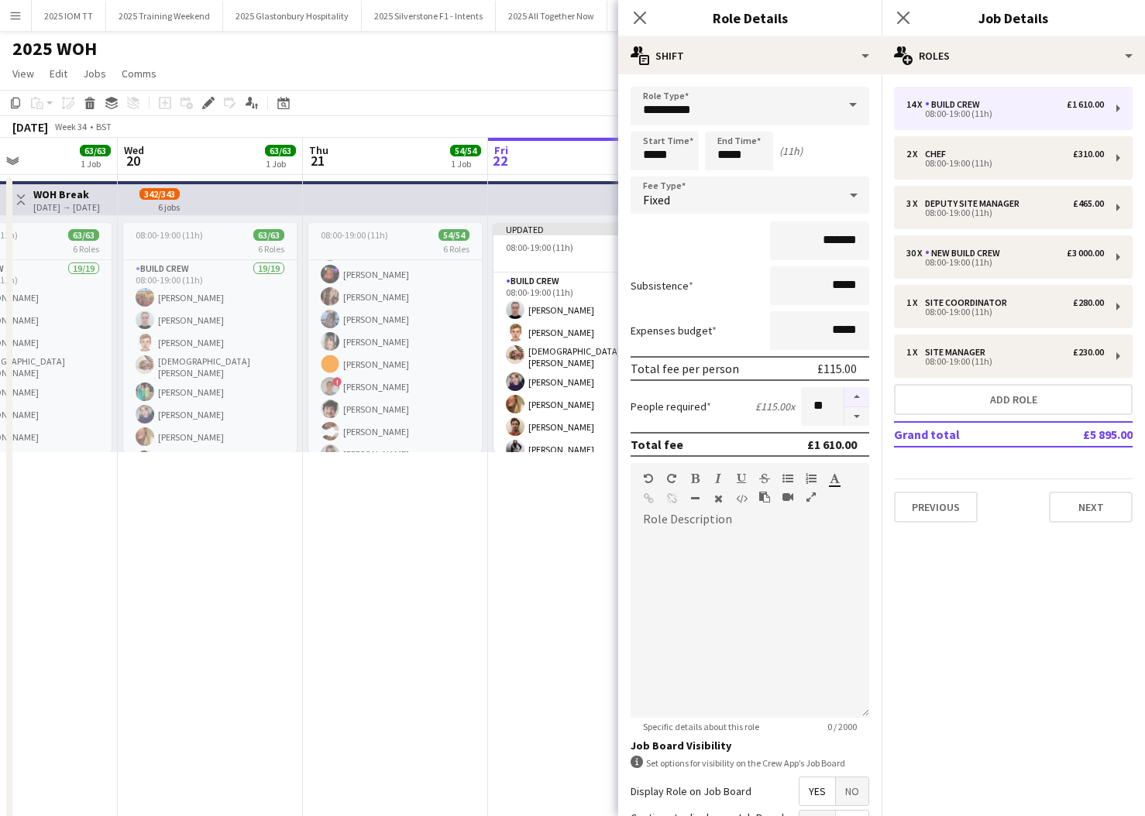
drag, startPoint x: 860, startPoint y: 418, endPoint x: 858, endPoint y: 398, distance: 20.2
click at [859, 416] on button "button" at bounding box center [856, 416] width 25 height 19
type input "**"
click at [905, 16] on icon at bounding box center [903, 18] width 12 height 12
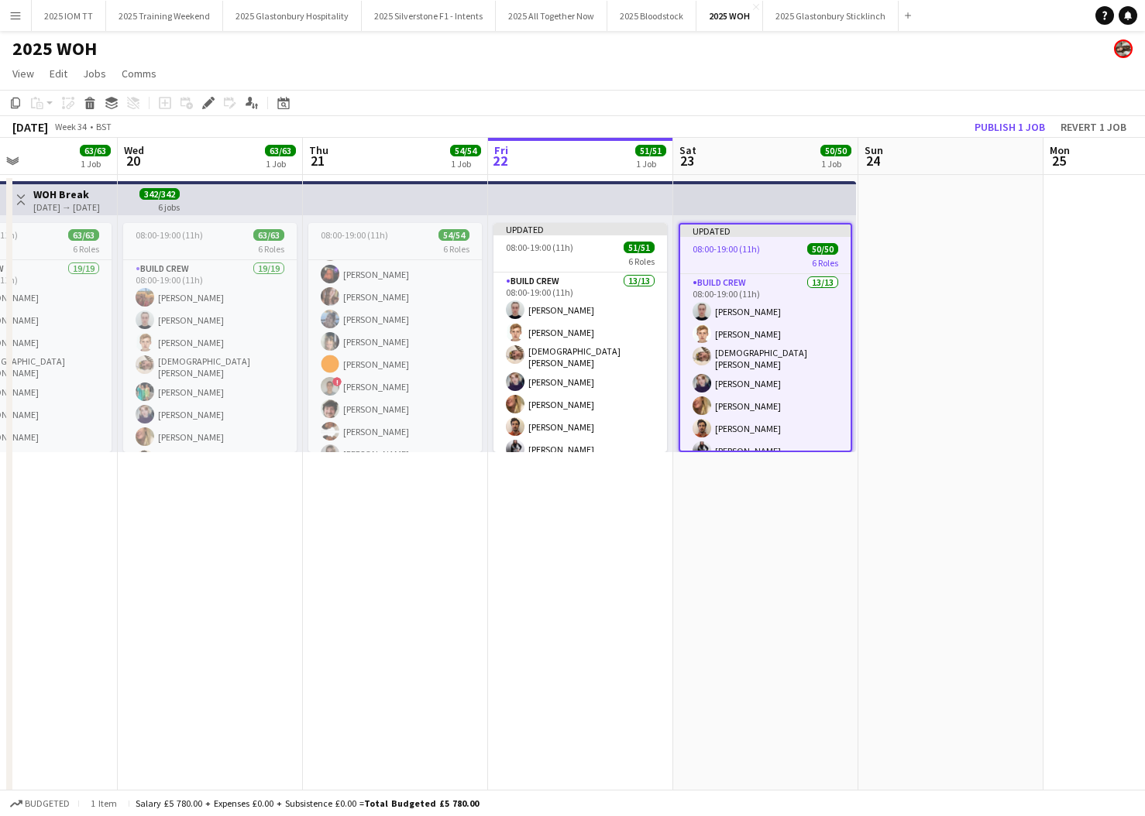
click at [761, 494] on app-date-cell "Updated 08:00-19:00 (11h) 50/50 6 Roles Build Crew 13/13 08:00-19:00 (11h) [PER…" at bounding box center [765, 585] width 185 height 821
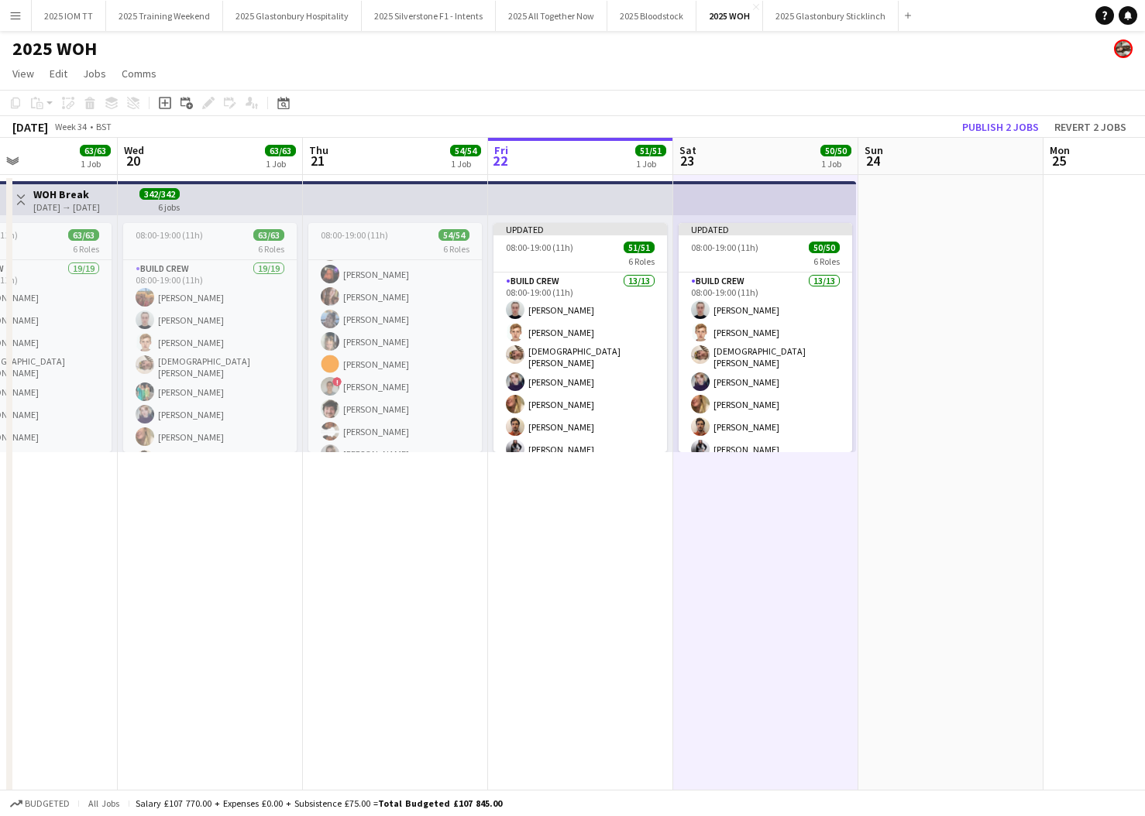
drag, startPoint x: 1012, startPoint y: 123, endPoint x: 1002, endPoint y: 136, distance: 16.1
click at [1012, 123] on button "Publish 2 jobs" at bounding box center [1000, 127] width 89 height 20
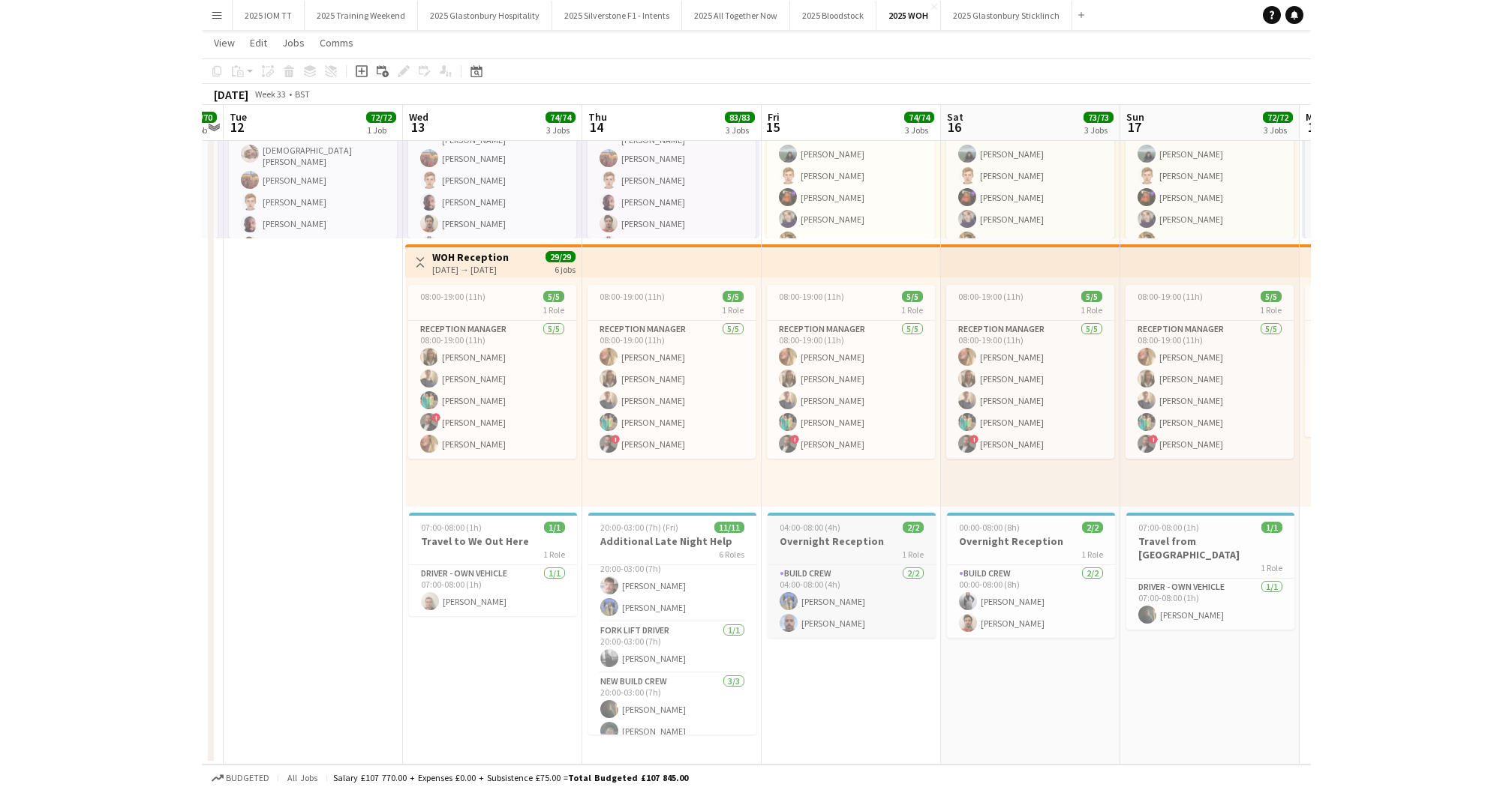
scroll to position [0, 386]
